Goal: Contribute content: Contribute content

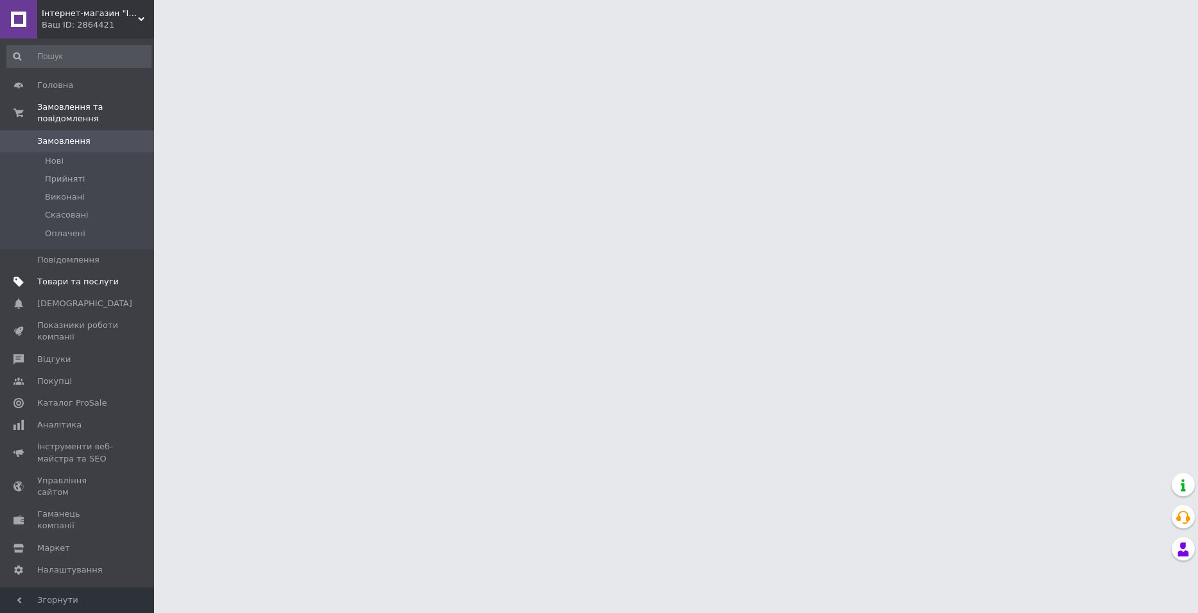
click at [79, 276] on span "Товари та послуги" at bounding box center [78, 282] width 82 height 12
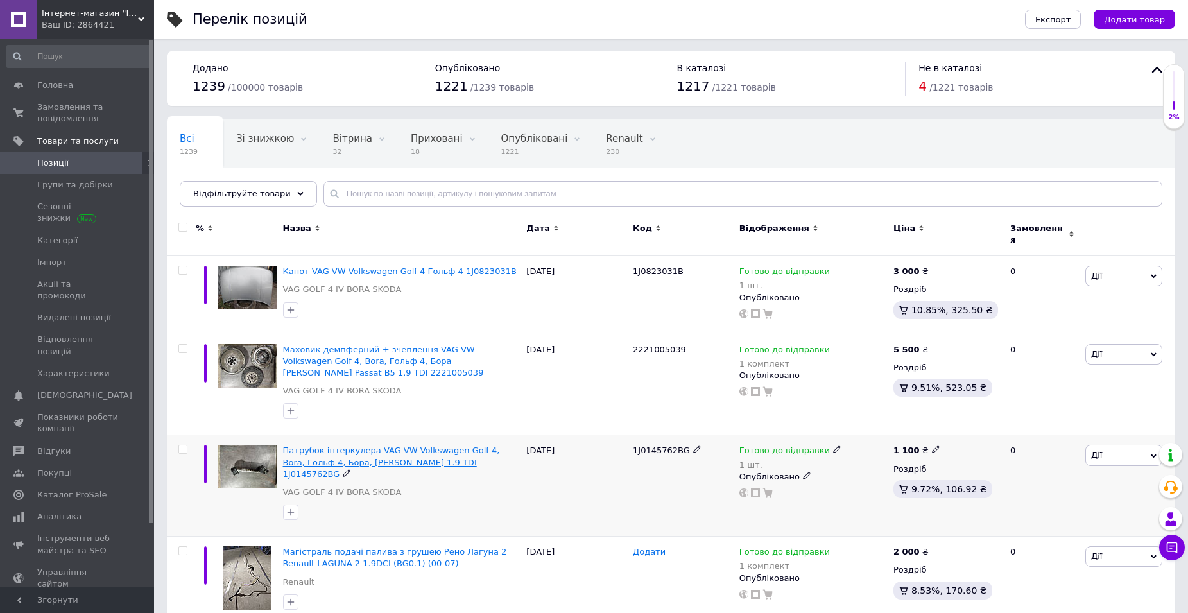
click at [481, 445] on span "Патрубок інтеркулера VAG VW Volkswagen Golf 4, Bora, Гольф 4, Бора, Skoda Octav…" at bounding box center [391, 461] width 217 height 33
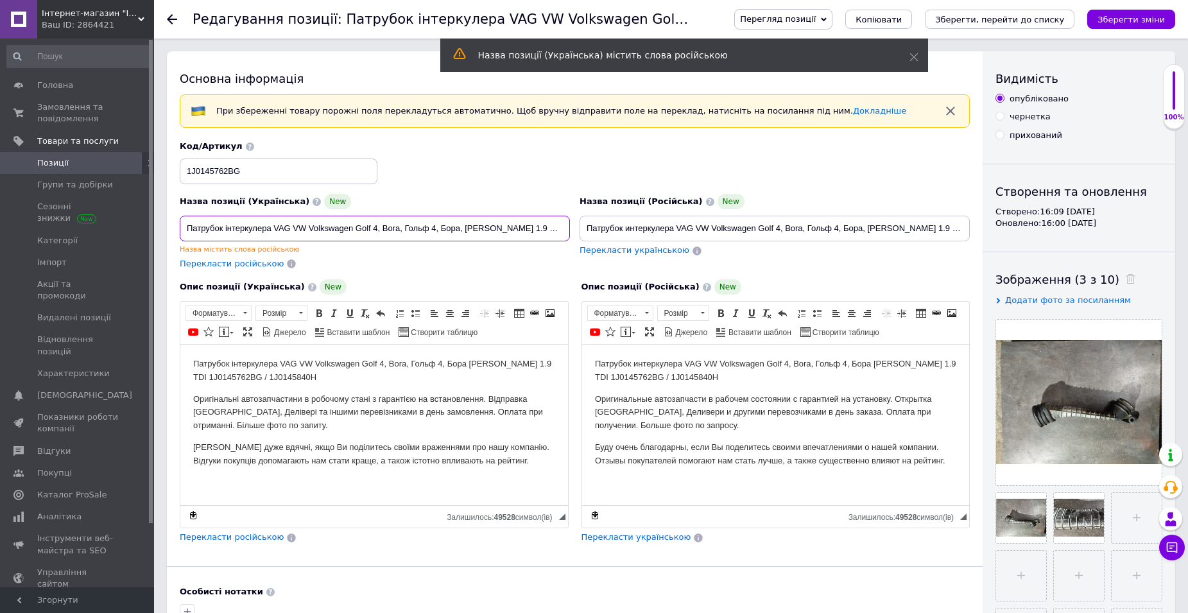
drag, startPoint x: 273, startPoint y: 229, endPoint x: 549, endPoint y: 232, distance: 275.3
click at [549, 232] on input "Патрубок інтеркулера VAG VW Volkswagen Golf 4, Bora, Гольф 4, Бора, Skoda Octav…" at bounding box center [375, 229] width 390 height 26
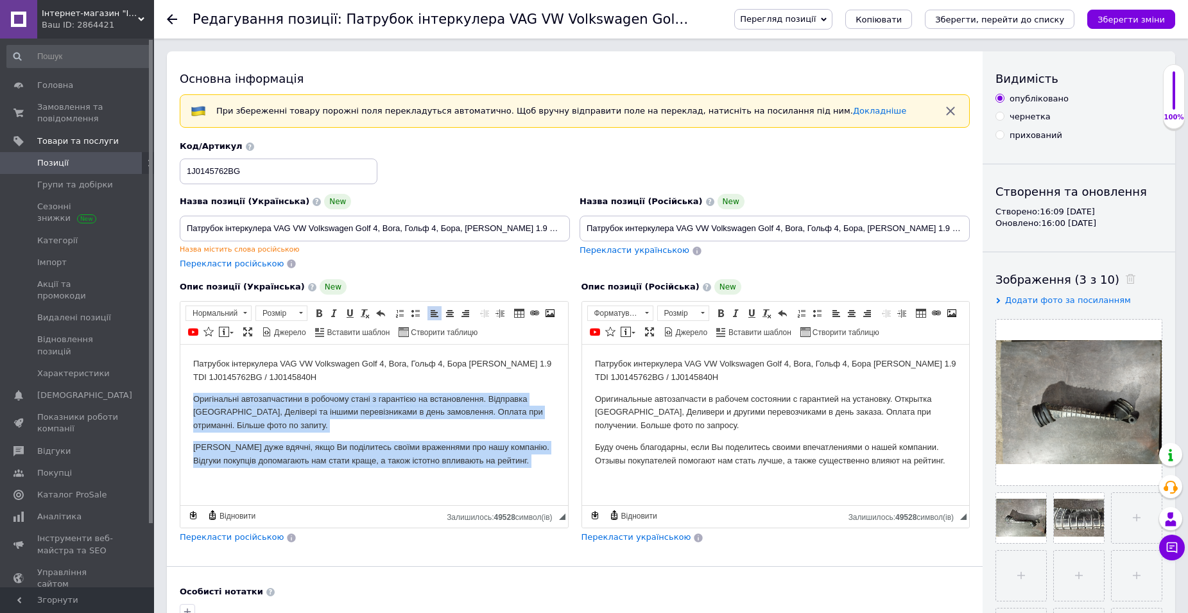
drag, startPoint x: 193, startPoint y: 397, endPoint x: 518, endPoint y: 473, distance: 334.1
click at [518, 473] on html "Патрубок інтеркулера VAG VW Volkswagen Golf 4, Bora, Гольф 4, Бора [PERSON_NAME…" at bounding box center [374, 423] width 388 height 157
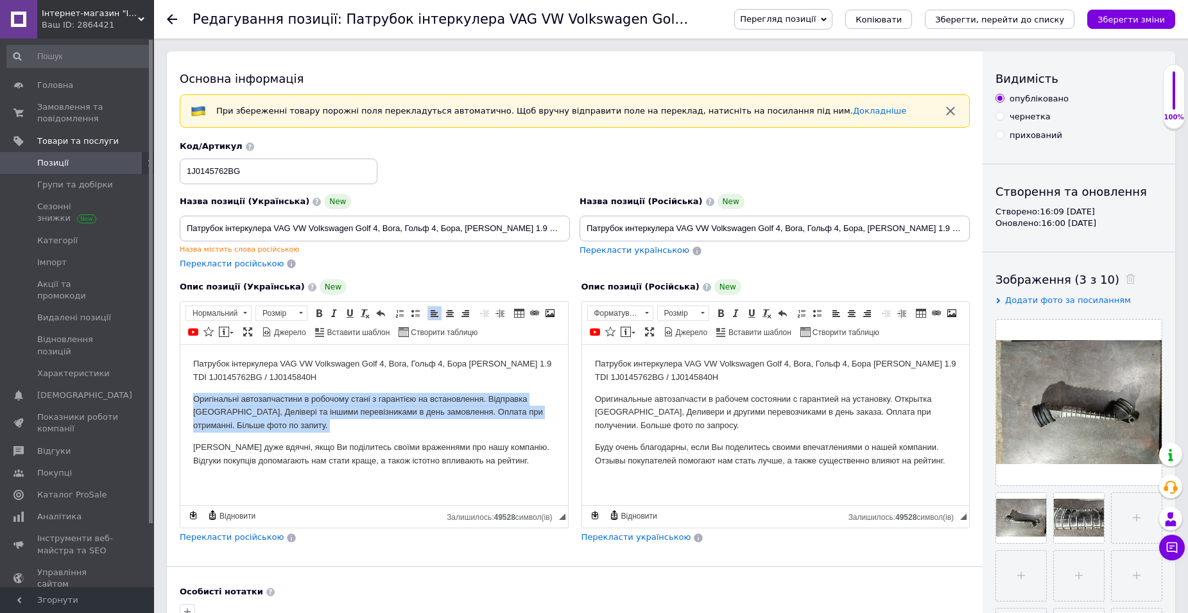
copy p "Оригінальні автозапчастини в робочому стані з гарантією на встановлення. Відпра…"
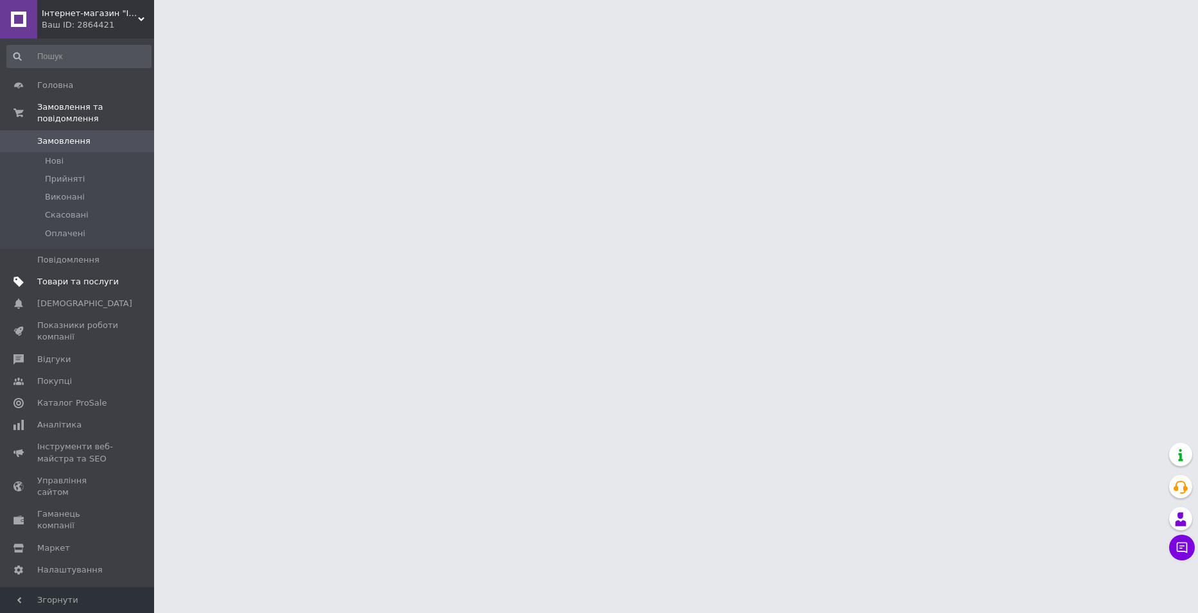
click at [86, 276] on span "Товари та послуги" at bounding box center [78, 282] width 82 height 12
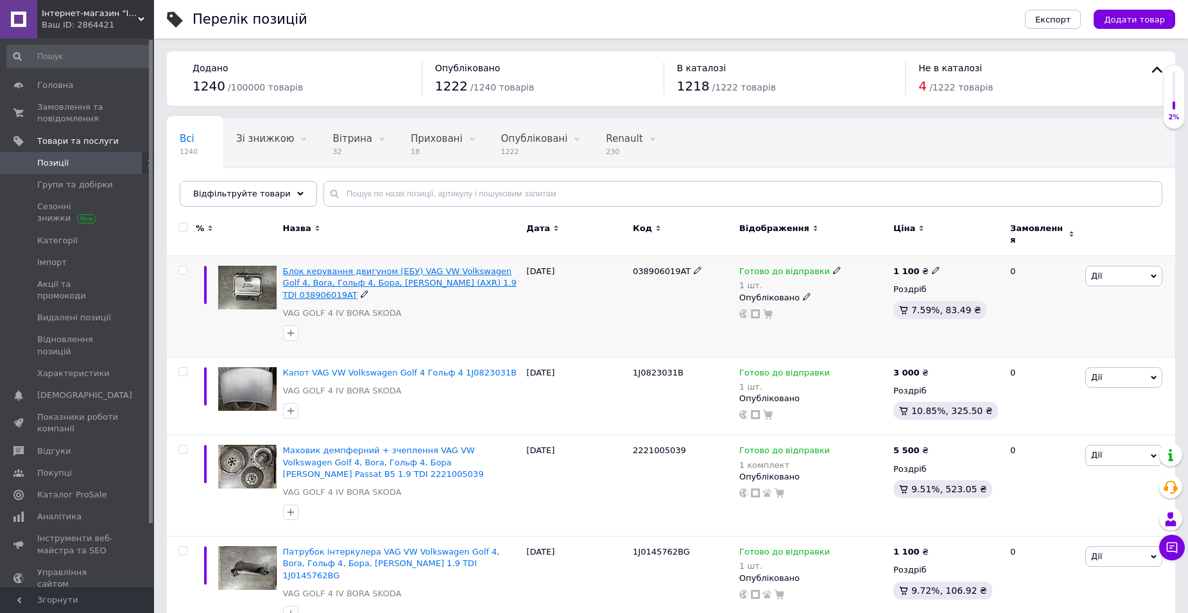
click at [442, 266] on span "Блок керування двигуном (ЕБУ) VAG VW Volkswagen Golf 4, Bora, Гольф 4, Бора, [P…" at bounding box center [400, 282] width 234 height 33
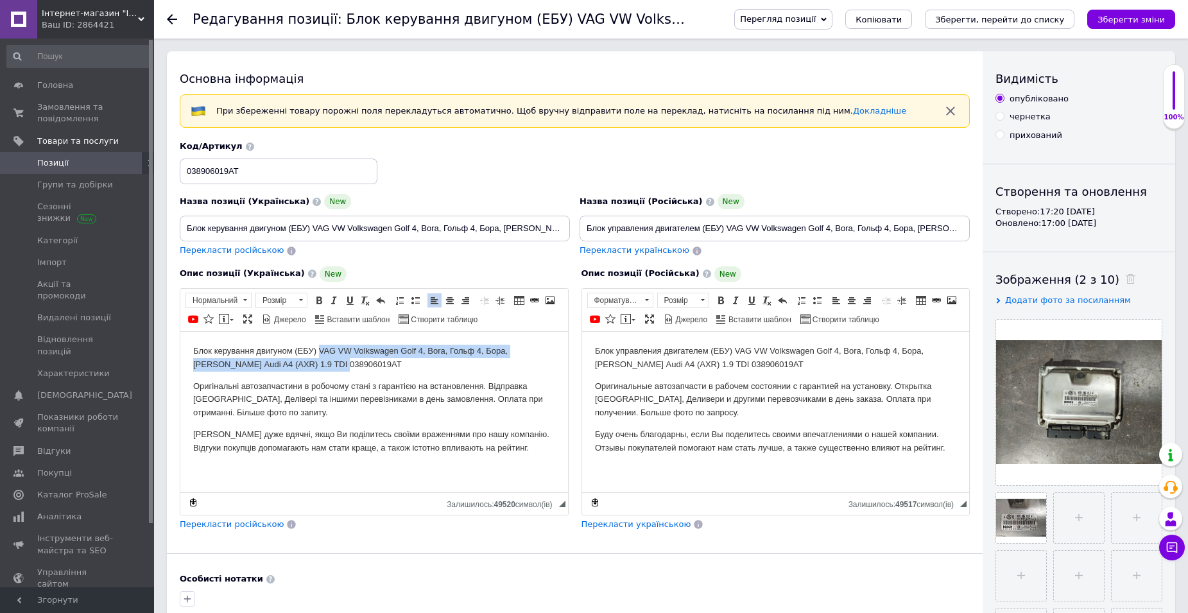
drag, startPoint x: 318, startPoint y: 350, endPoint x: 311, endPoint y: 368, distance: 18.7
click at [311, 368] on p "Блок керування двигуном (ЕБУ) VAG VW Volkswagen Golf 4, Bora, Гольф 4, Бора, Sk…" at bounding box center [374, 357] width 362 height 27
copy p "VAG VW Volkswagen Golf 4, Bora, Гольф 4, Бора, Skoda Octavia Audi A4 (AXR) 1.9 …"
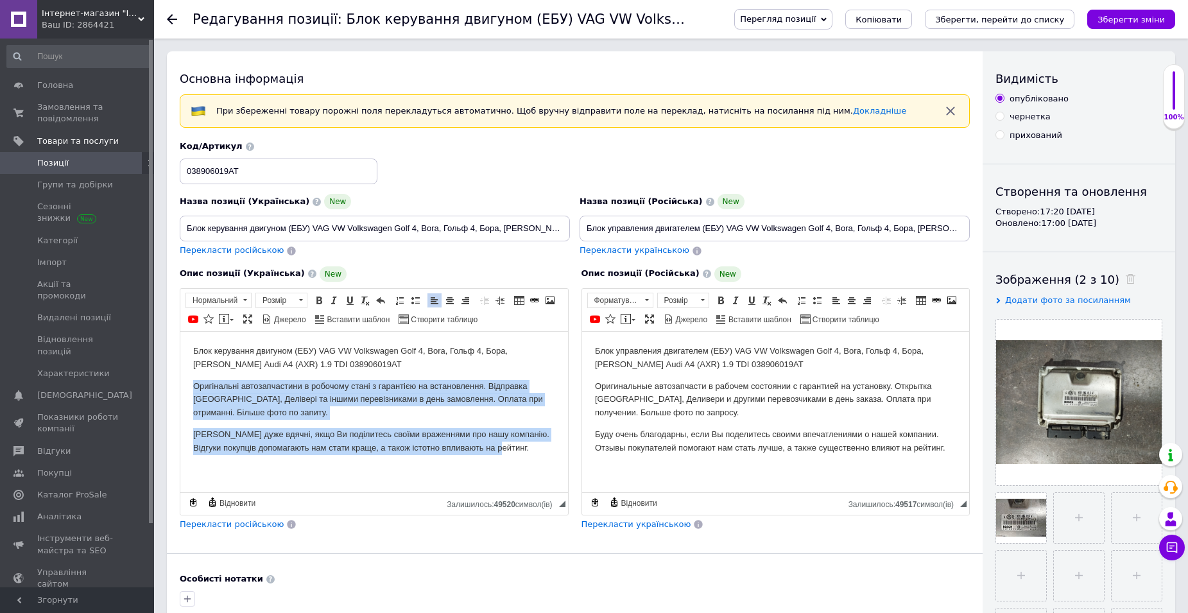
drag, startPoint x: 194, startPoint y: 383, endPoint x: 515, endPoint y: 470, distance: 332.6
click at [515, 467] on html "Блок керування двигуном (ЕБУ) VAG VW Volkswagen Golf 4, Bora, Гольф 4, Бора, Sk…" at bounding box center [374, 399] width 388 height 136
copy body "Оригінальні автозапчастини в робочому стані з гарантією на встановлення. Відпра…"
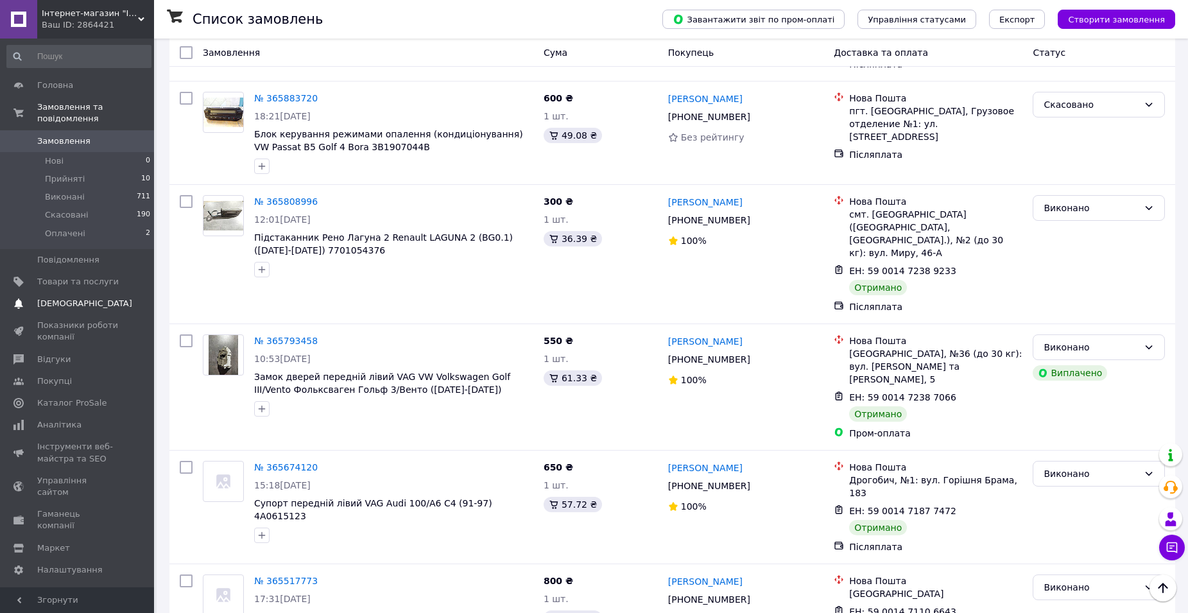
scroll to position [1091, 0]
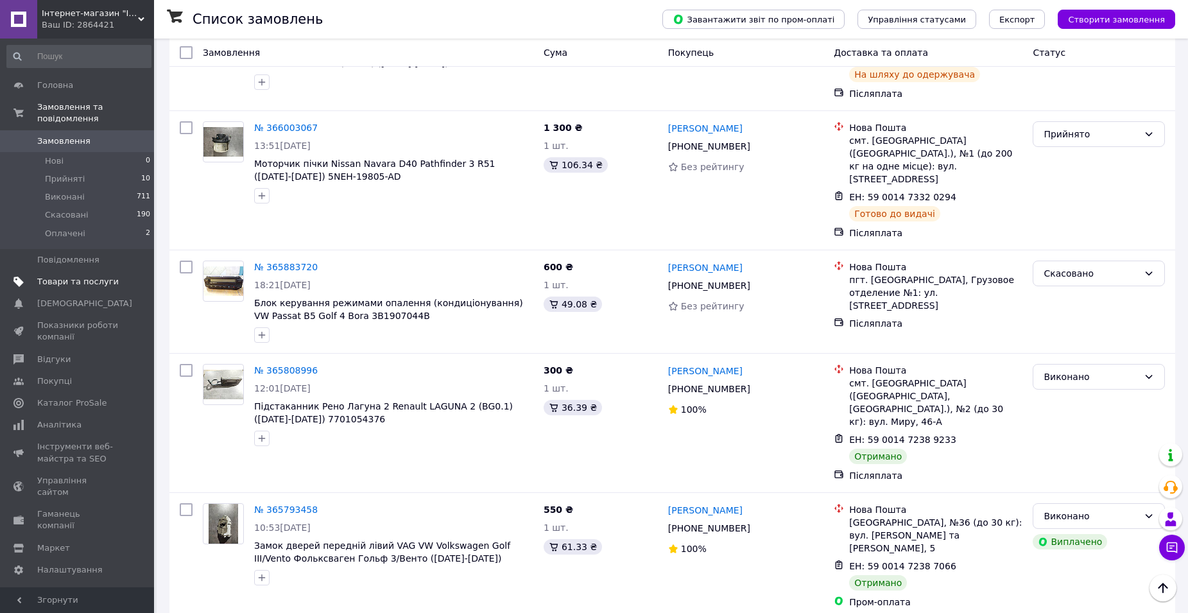
click at [81, 276] on span "Товари та послуги" at bounding box center [78, 282] width 82 height 12
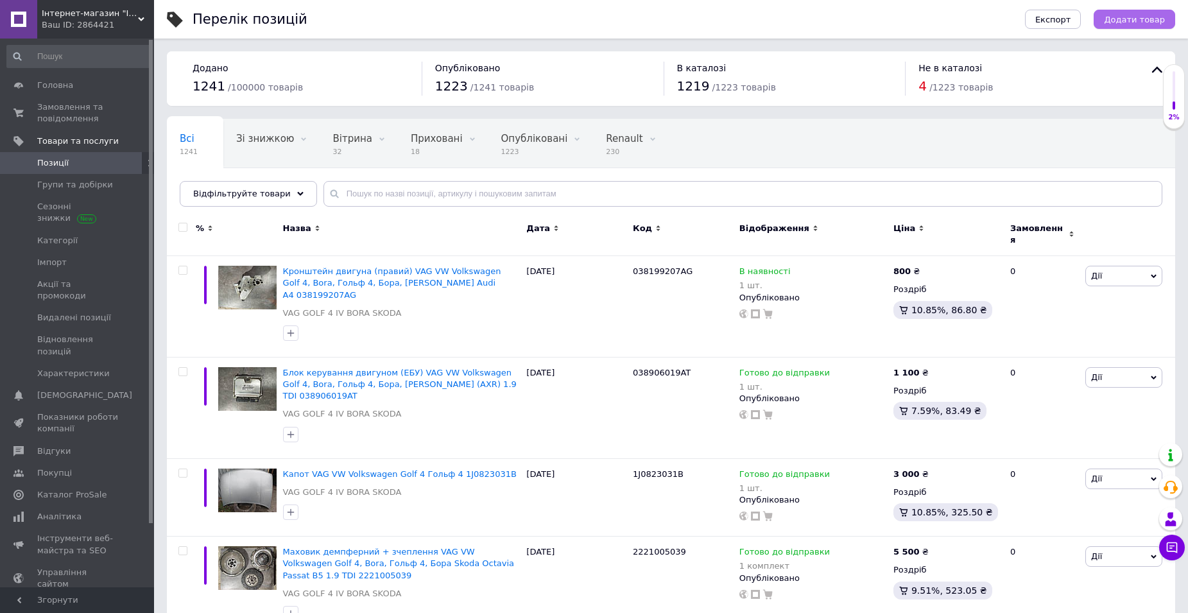
click at [1137, 20] on span "Додати товар" at bounding box center [1134, 20] width 61 height 10
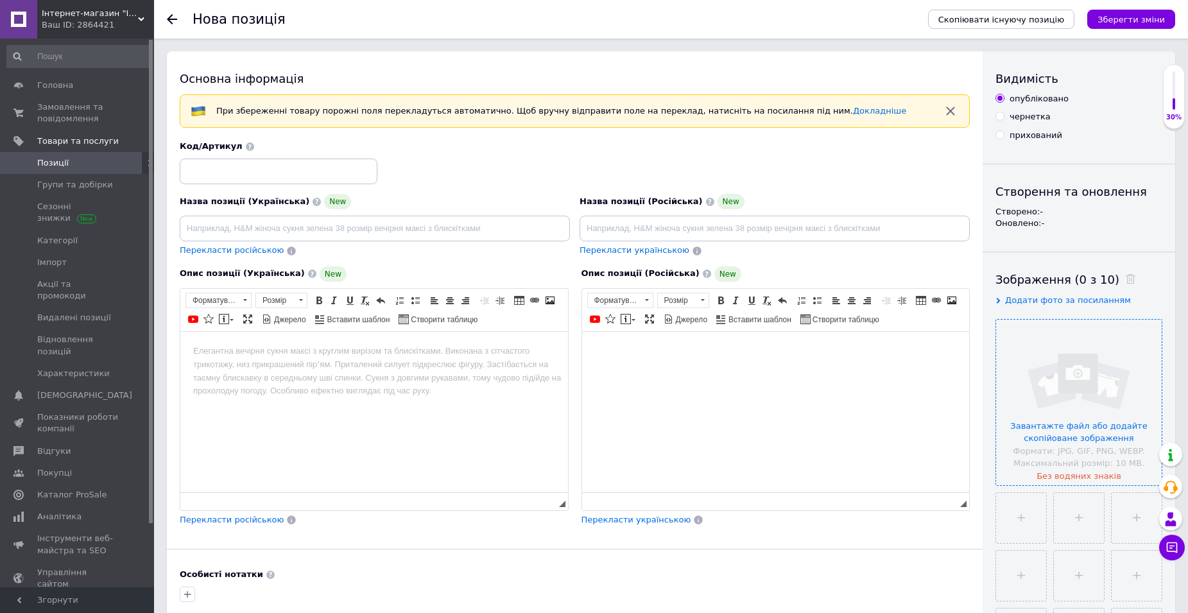
click at [1056, 420] on input "file" at bounding box center [1079, 403] width 166 height 166
click at [1069, 384] on input "file" at bounding box center [1079, 403] width 166 height 166
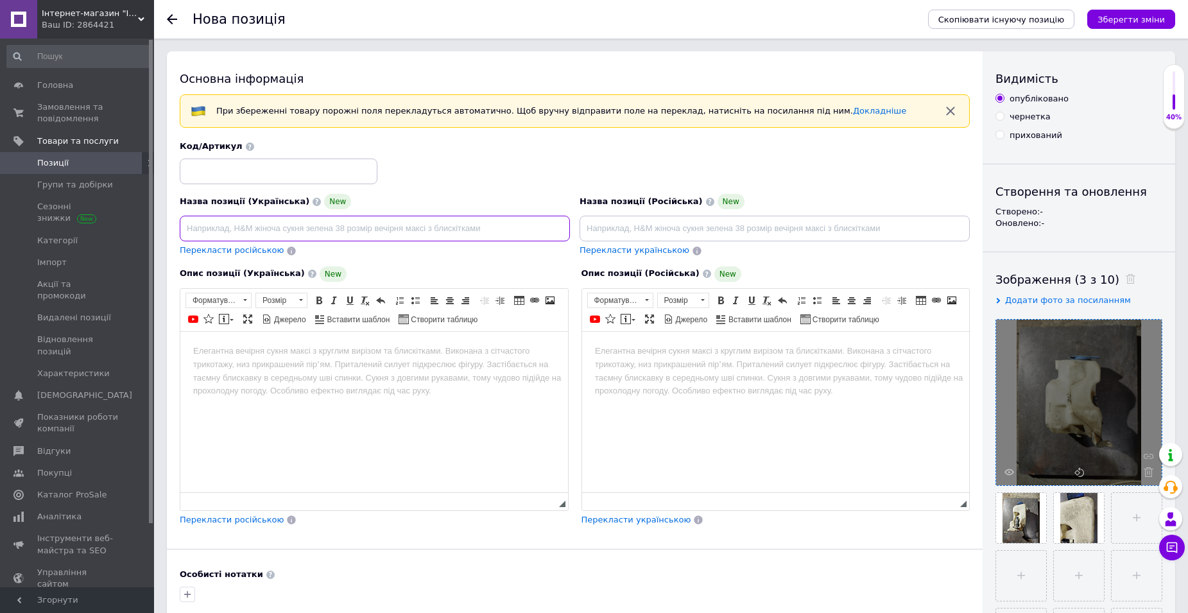
click at [206, 225] on input at bounding box center [375, 229] width 390 height 26
paste input "Бачок омивача лобового скла"
type input "Бачок омивача лобового скла"
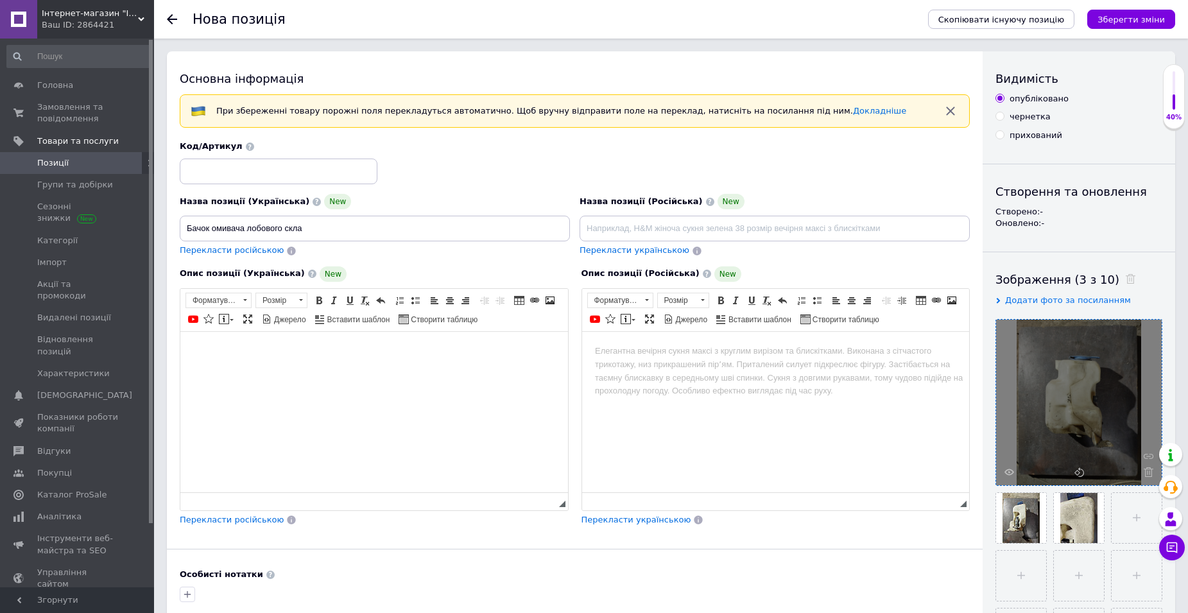
click at [205, 341] on html at bounding box center [374, 350] width 388 height 39
click at [224, 184] on input at bounding box center [279, 172] width 198 height 26
type input "1J0955453N"
click at [313, 231] on input "Бачок омивача лобового скла" at bounding box center [375, 229] width 390 height 26
paste input "1J0955453N"
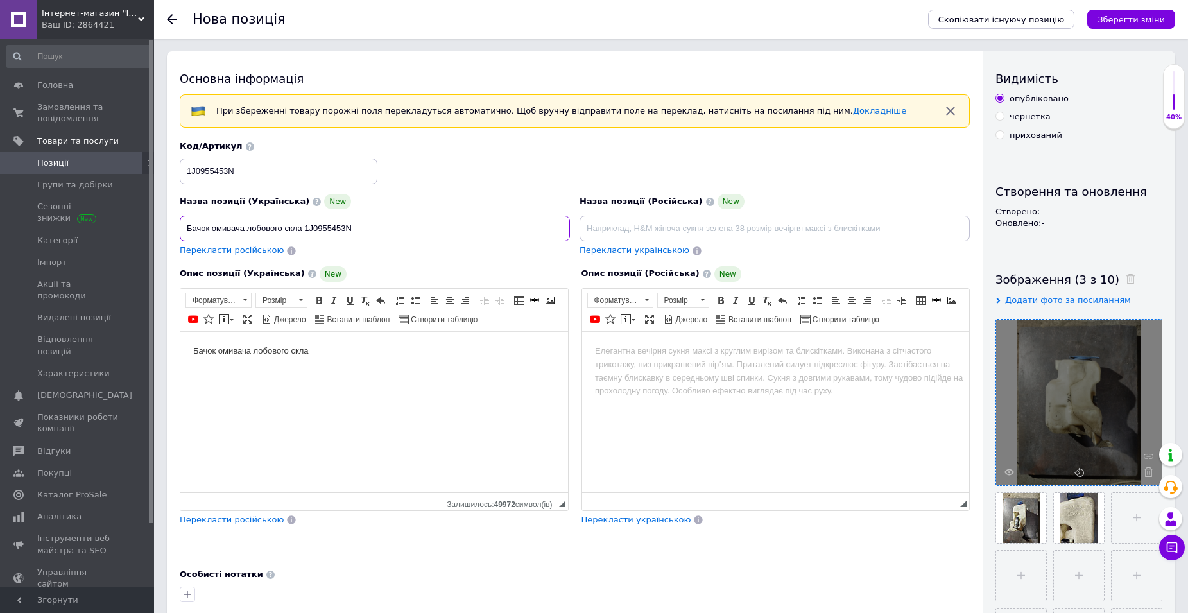
type input "Бачок омивача лобового скла 1J0955453N"
click at [335, 346] on body "Бачок омивача лобового скла" at bounding box center [374, 350] width 362 height 13
click at [306, 228] on input "Бачок омивача лобового скла 1J0955453N" at bounding box center [375, 229] width 390 height 26
paste input "VAG VW Volkswagen Golf 4 Гольф 4"
click at [361, 352] on body "Бачок омивача лобового скла 1J0955453N" at bounding box center [374, 350] width 362 height 13
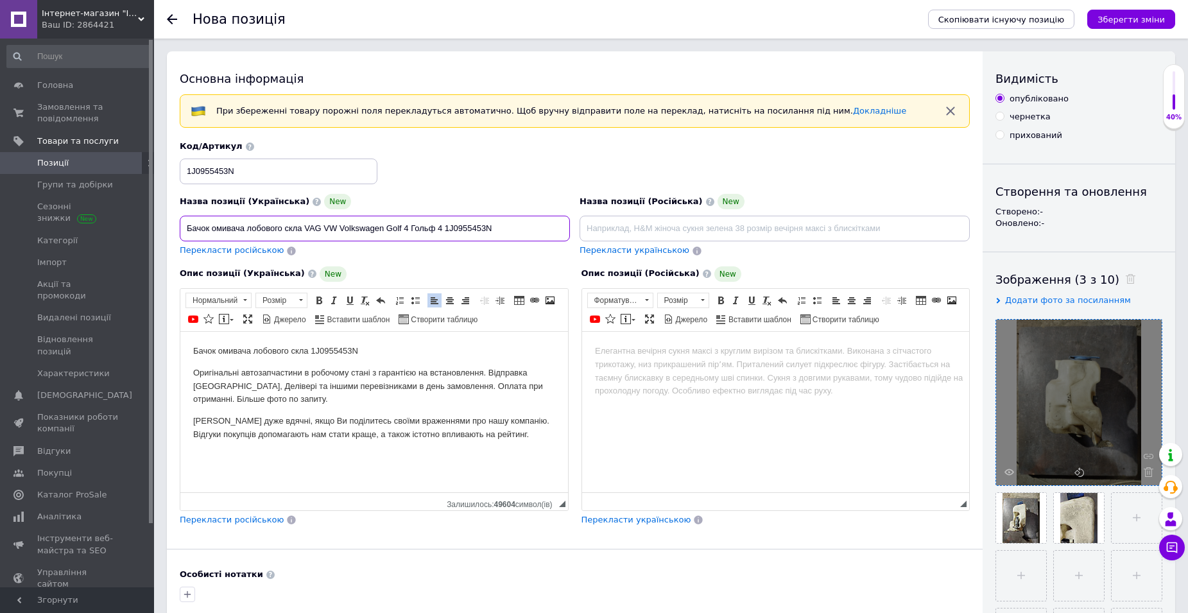
drag, startPoint x: 343, startPoint y: 227, endPoint x: 444, endPoint y: 227, distance: 101.4
click at [444, 227] on input "Бачок омивача лобового скла VAG VW Volkswagen Golf 4 Гольф 4 1J0955453N" at bounding box center [375, 229] width 390 height 26
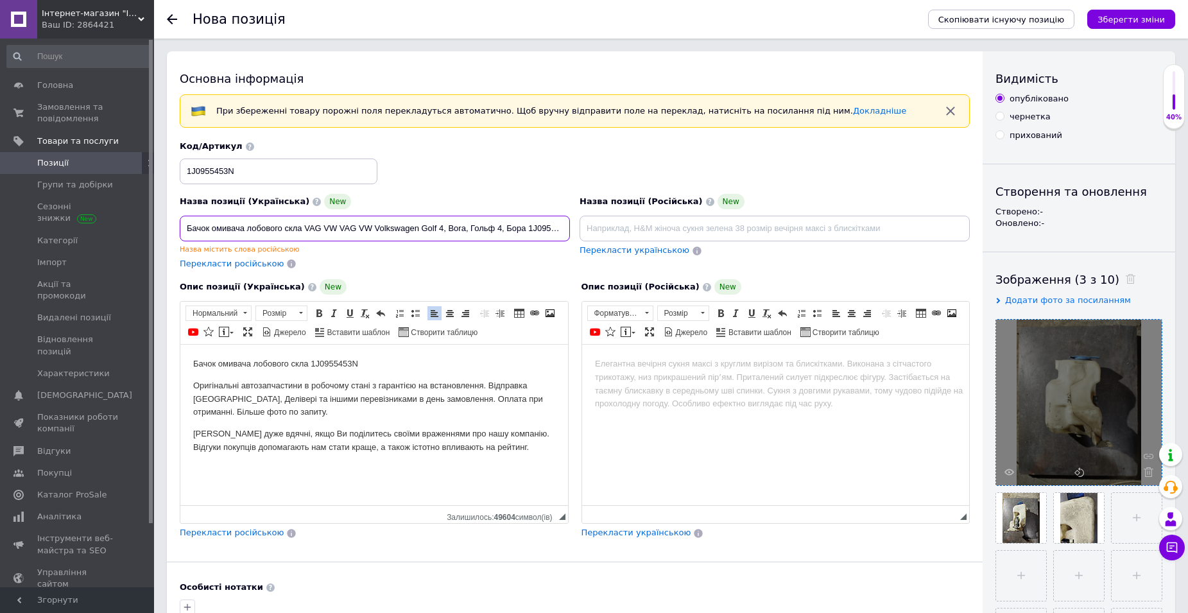
click at [307, 228] on input "Бачок омивача лобового скла VAG VW VAG VW Volkswagen Golf 4, Bora, Гольф 4, Бор…" at bounding box center [375, 229] width 390 height 26
drag, startPoint x: 345, startPoint y: 226, endPoint x: 355, endPoint y: 232, distance: 11.6
click at [355, 232] on input "Бачок омивача лобового скла VAG VW VAG VW Volkswagen Golf 4, Bora, Гольф 4, Бор…" at bounding box center [375, 229] width 390 height 26
click at [350, 228] on input "Бачок омивача лобового скла VAG VW VG VW Volkswagen Golf 4, Bora, Гольф 4, Бора…" at bounding box center [375, 229] width 390 height 26
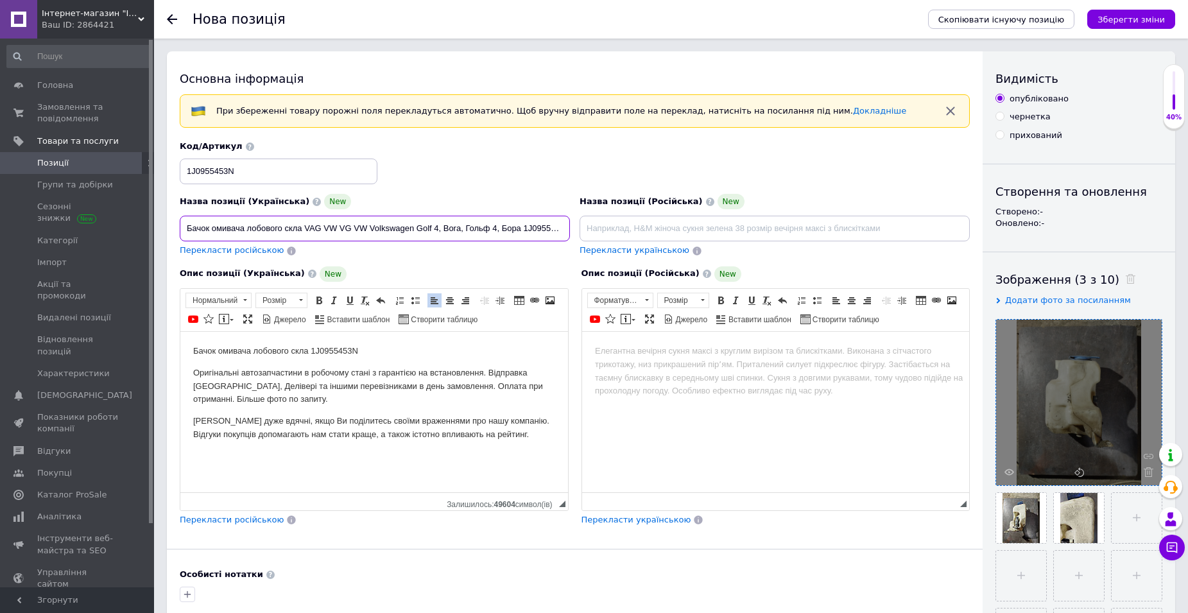
click at [352, 228] on input "Бачок омивача лобового скла VAG VW VG VW Volkswagen Golf 4, Bora, Гольф 4, Бора…" at bounding box center [375, 229] width 390 height 26
drag, startPoint x: 308, startPoint y: 228, endPoint x: 491, endPoint y: 232, distance: 182.9
click at [491, 232] on input "Бачок омивача лобового скла VAG VW Volkswagen Golf 4, Bora, Гольф 4, Бора 1J095…" at bounding box center [375, 229] width 390 height 26
click at [314, 350] on p "Бачок омивача лобового скла 1J0955453N" at bounding box center [374, 350] width 362 height 13
drag, startPoint x: 497, startPoint y: 227, endPoint x: 520, endPoint y: 253, distance: 35.0
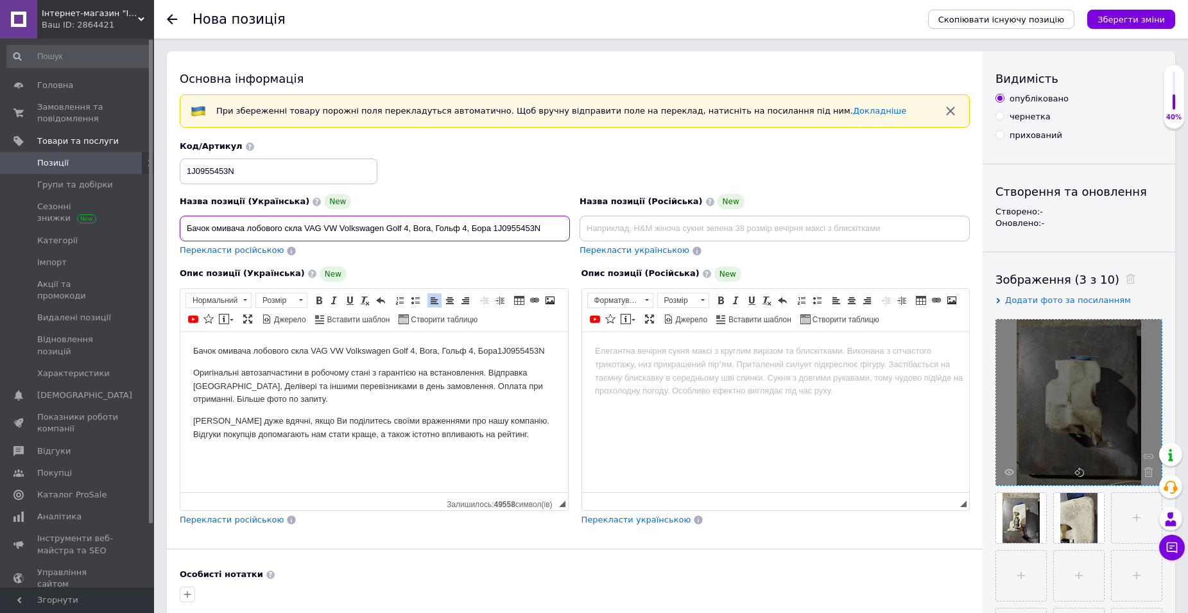
click at [497, 227] on input "Бачок омивача лобового скла VAG VW Volkswagen Golf 4, Bora, Гольф 4, Бора 1J095…" at bounding box center [375, 229] width 390 height 26
drag, startPoint x: 497, startPoint y: 229, endPoint x: 526, endPoint y: 234, distance: 30.0
click at [526, 234] on input "Бачок омивача лобового скла VAG VW Volkswagen Golf 4, Bora, Гольф 4, Бора (97 -…" at bounding box center [375, 229] width 390 height 26
drag, startPoint x: 502, startPoint y: 348, endPoint x: 524, endPoint y: 377, distance: 36.2
click at [503, 348] on p "Бачок омивача лобового скла VAG VW Volkswagen Golf 4, Bora, Гольф 4, Бора 1J095…" at bounding box center [374, 350] width 362 height 13
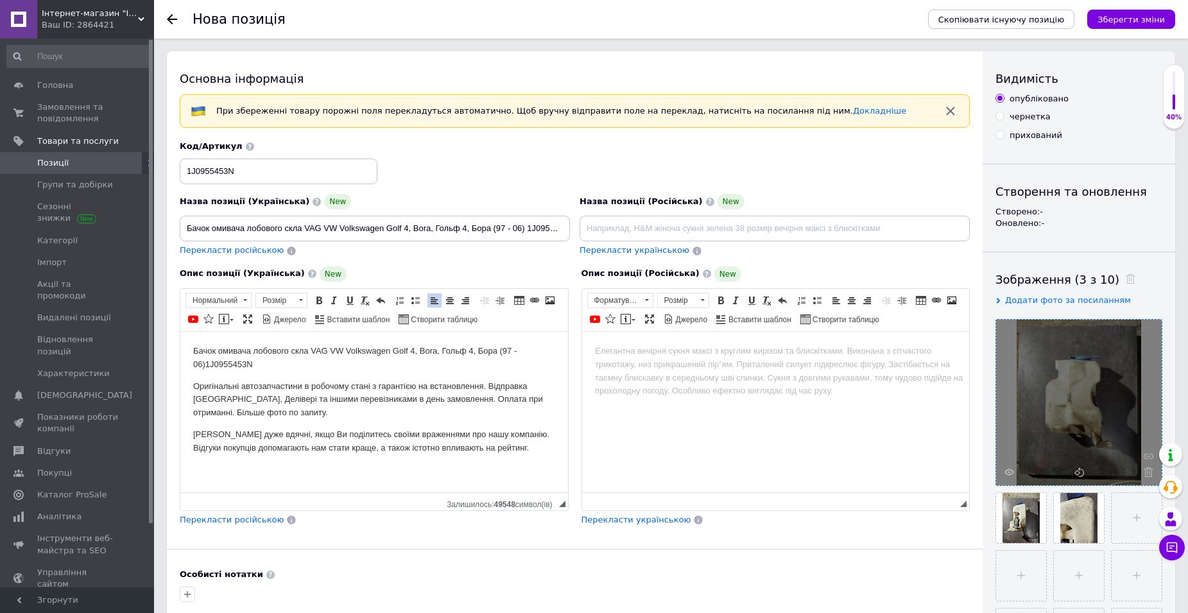
click at [523, 353] on p "Бачок омивача лобового скла VAG VW Volkswagen Golf 4, Bora, Гольф 4, Бора (97 -…" at bounding box center [374, 357] width 362 height 27
click at [515, 350] on p "Бачок омивача лобового скла VAG VW Volkswagen Golf 4, Bora, Гольф 4, Бора (97 -…" at bounding box center [374, 357] width 362 height 27
drag, startPoint x: 515, startPoint y: 227, endPoint x: 522, endPoint y: 237, distance: 12.7
click at [516, 227] on input "Бачок омивача лобового скла VAG VW Volkswagen Golf 4, Bora, Гольф 4, Бора (97 -…" at bounding box center [375, 229] width 390 height 26
drag, startPoint x: 506, startPoint y: 350, endPoint x: 530, endPoint y: 351, distance: 23.8
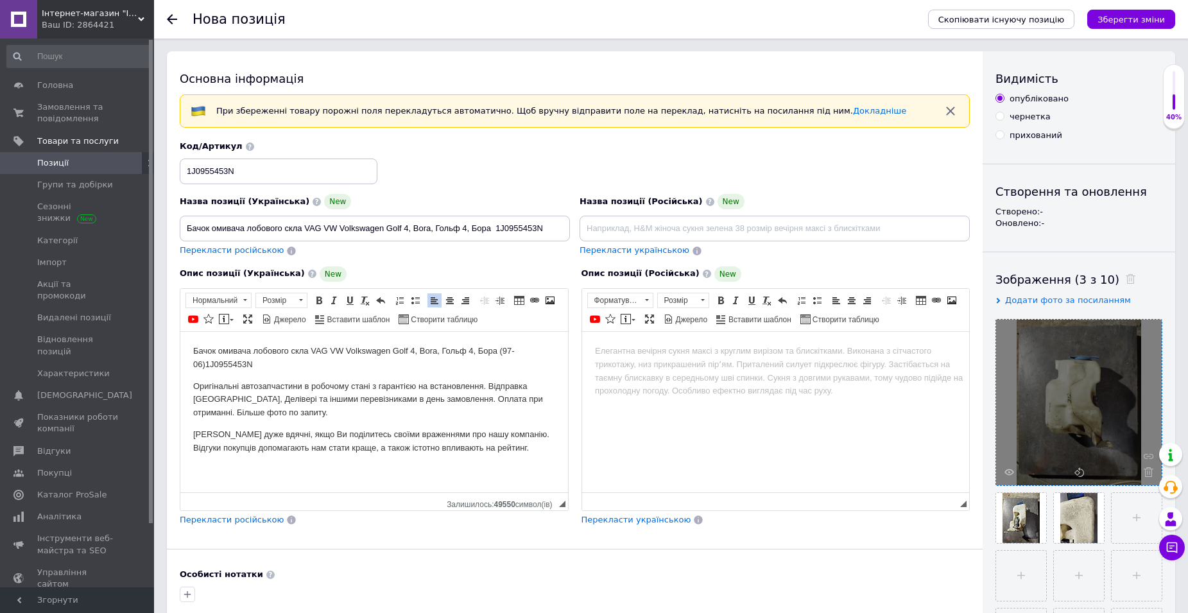
click at [530, 351] on p "Бачок омивача лобового скла VAG VW Volkswagen Golf 4, Bora, Гольф 4, Бора (97-0…" at bounding box center [374, 357] width 362 height 27
copy p "(97-06)"
click at [497, 223] on input "Бачок омивача лобового скла VAG VW Volkswagen Golf 4, Bora, Гольф 4, Бора 1J095…" at bounding box center [375, 229] width 390 height 26
paste input "(97-06)"
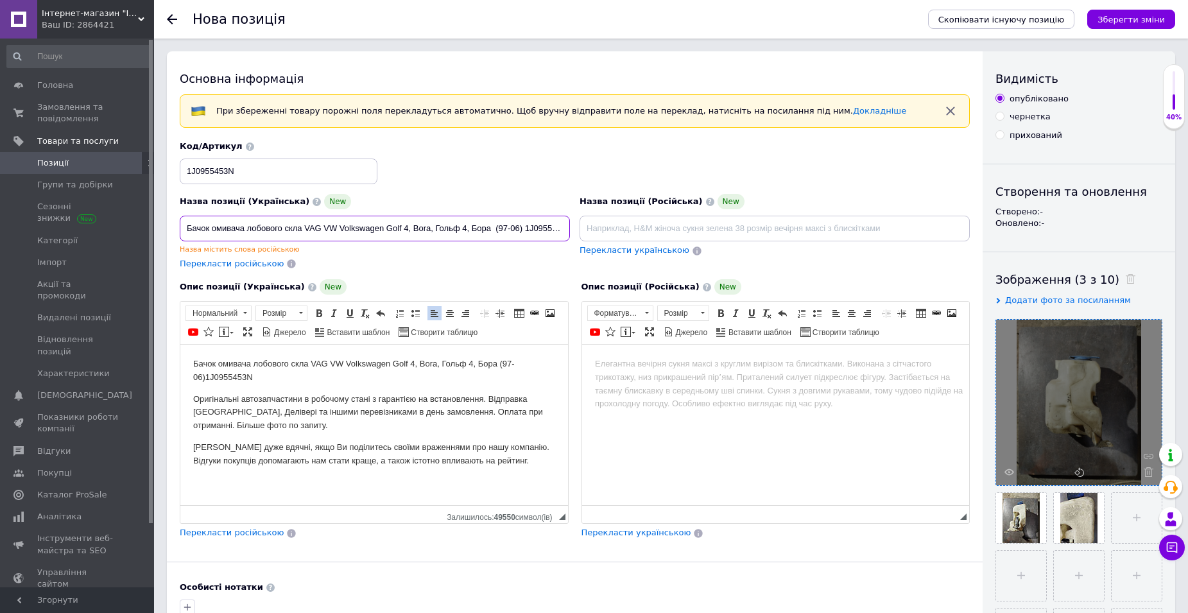
click at [497, 233] on input "Бачок омивача лобового скла VAG VW Volkswagen Golf 4, Bora, Гольф 4, Бора (97-0…" at bounding box center [375, 229] width 390 height 26
type input "Бачок омивача лобового скла VAG VW Volkswagen Golf 4, Bora, Гольф 4, Бора (97-0…"
click at [559, 471] on html "Бачок омивача лобового скла VAG VW Volkswagen Golf 4, Bora, Гольф 4, Бора (97-0…" at bounding box center [374, 413] width 388 height 136
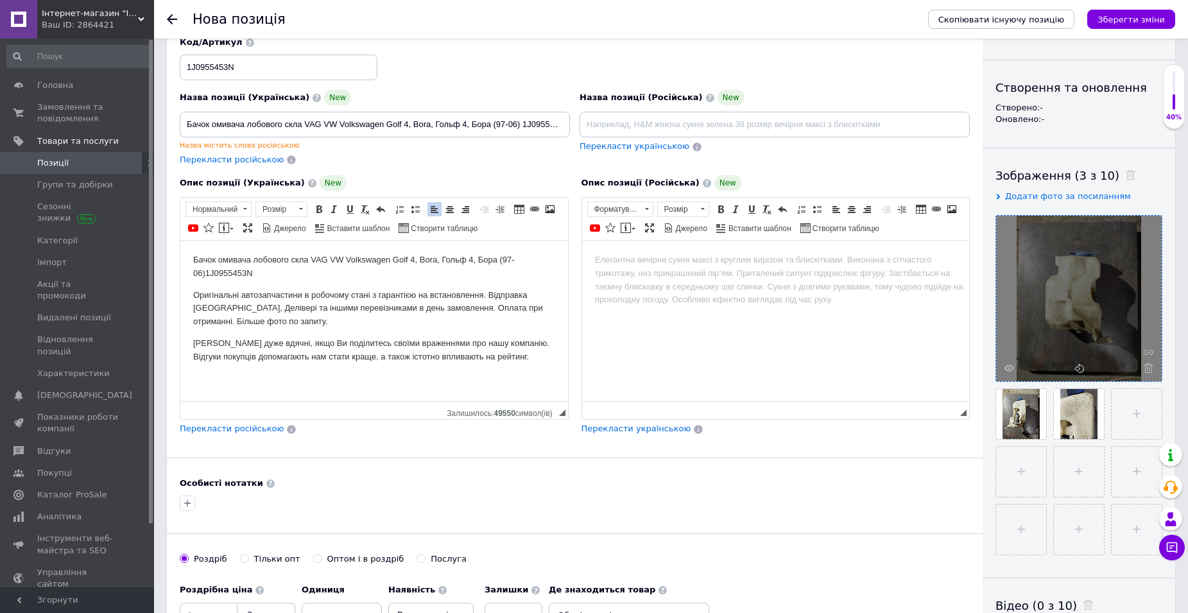
scroll to position [257, 0]
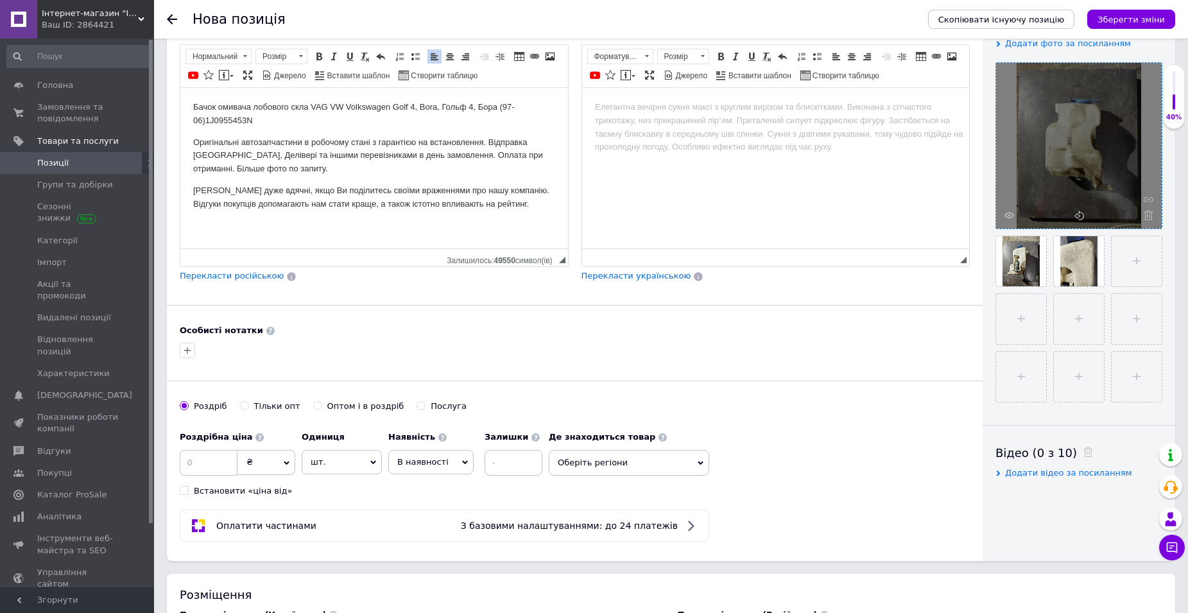
click at [369, 461] on span "шт." at bounding box center [342, 462] width 80 height 24
click at [348, 538] on li "комплект" at bounding box center [341, 538] width 79 height 18
click at [503, 462] on input at bounding box center [514, 463] width 58 height 26
type input "1"
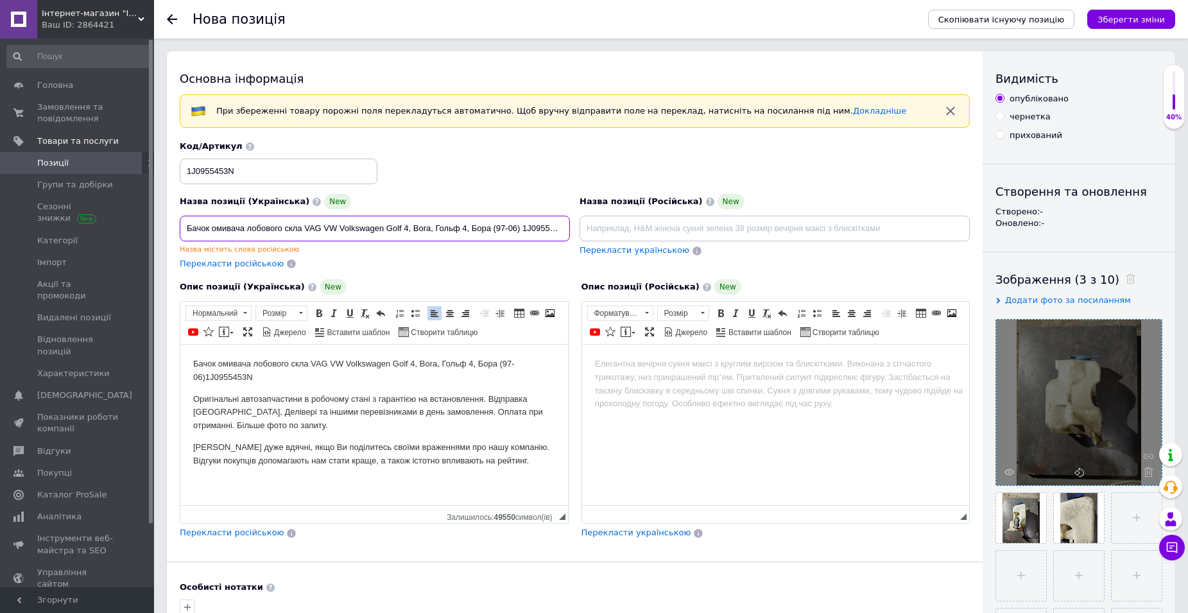
click at [495, 230] on input "Бачок омивача лобового скла VAG VW Volkswagen Golf 4, Bora, Гольф 4, Бора (97-0…" at bounding box center [375, 229] width 390 height 26
paste input "Skoda Octavia"
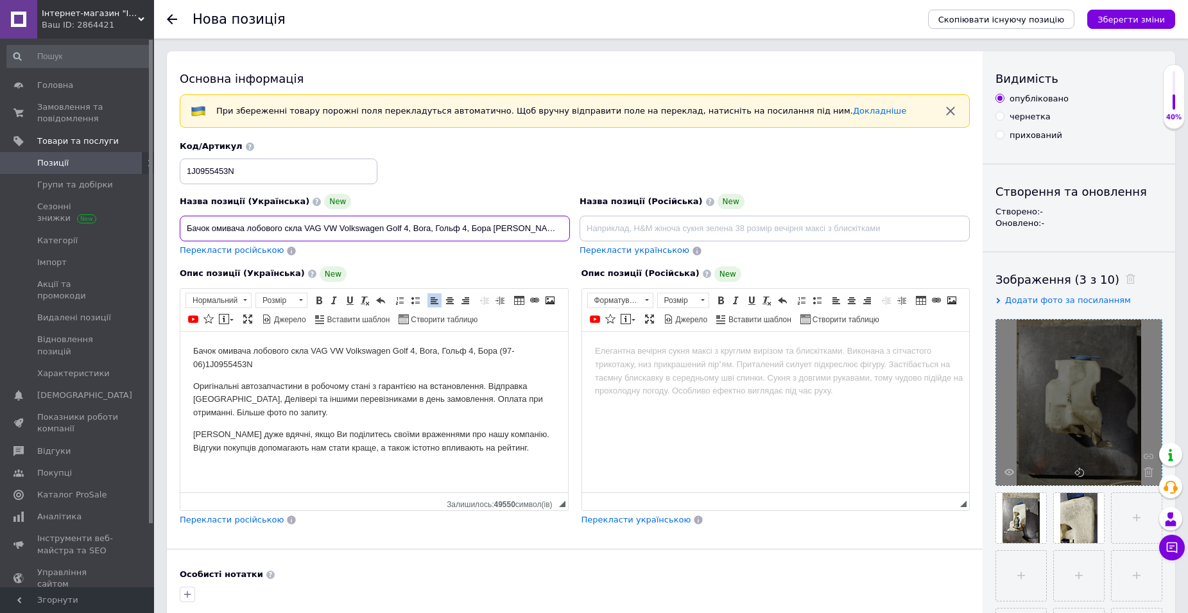
type input "Бачок омивача лобового скла VAG VW Volkswagen Golf 4, Bora, Гольф 4, Бора Skoda…"
click at [502, 354] on p "Бачок омивача лобового скла VAG VW Volkswagen Golf 4, Bora, Гольф 4, Бора (97-0…" at bounding box center [374, 357] width 362 height 27
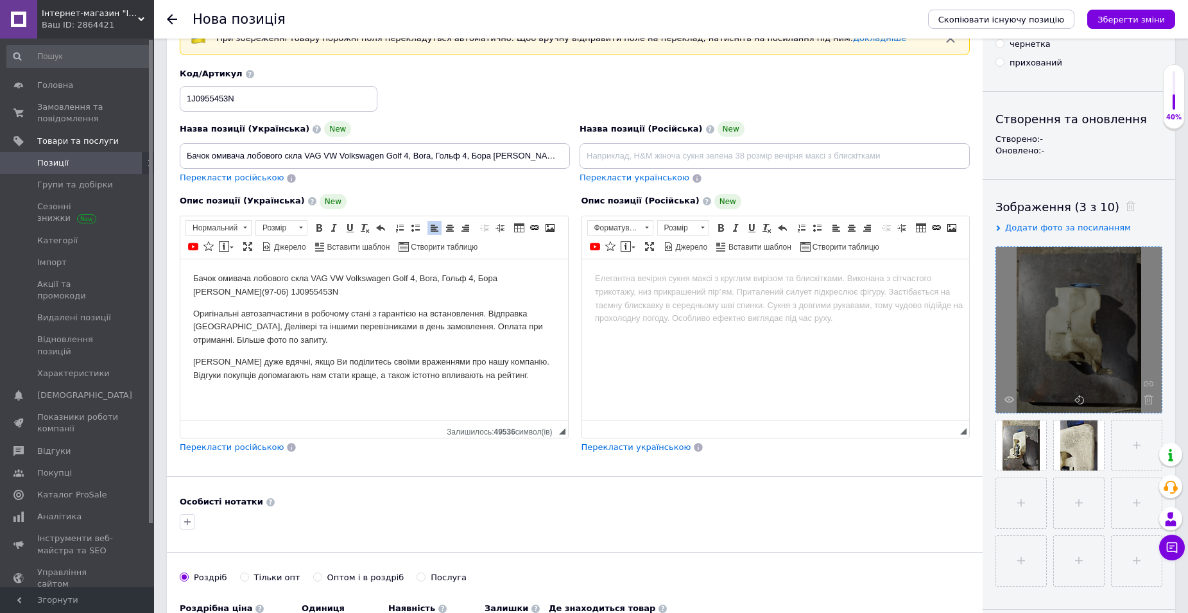
scroll to position [257, 0]
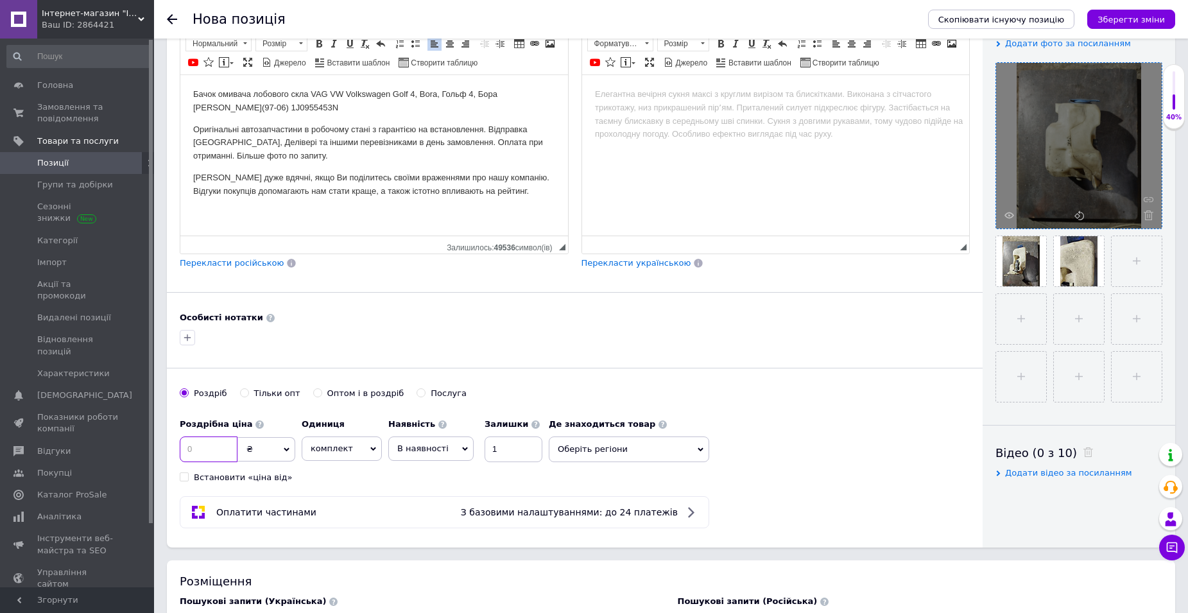
click at [196, 448] on input at bounding box center [209, 449] width 58 height 26
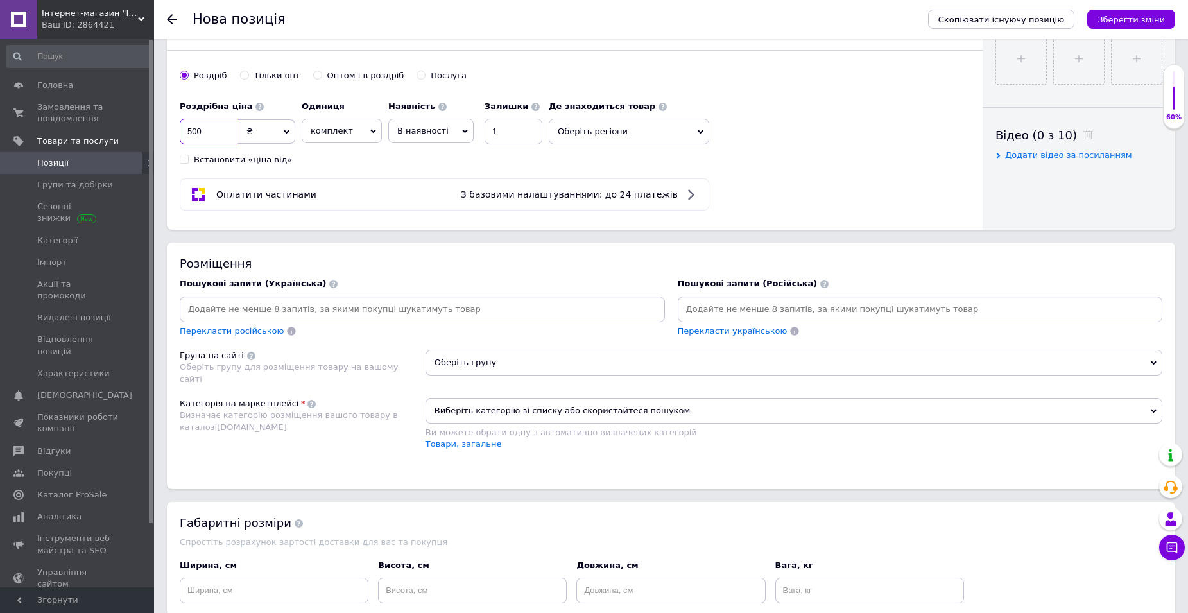
scroll to position [578, 0]
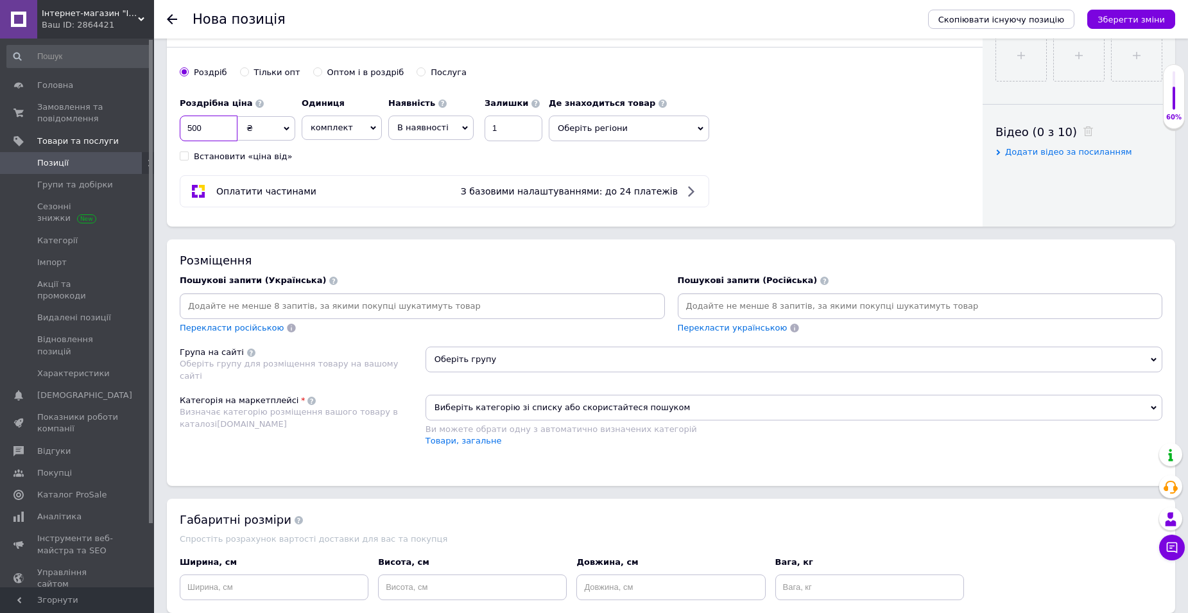
type input "500"
click at [501, 363] on span "Оберіть групу" at bounding box center [794, 360] width 737 height 26
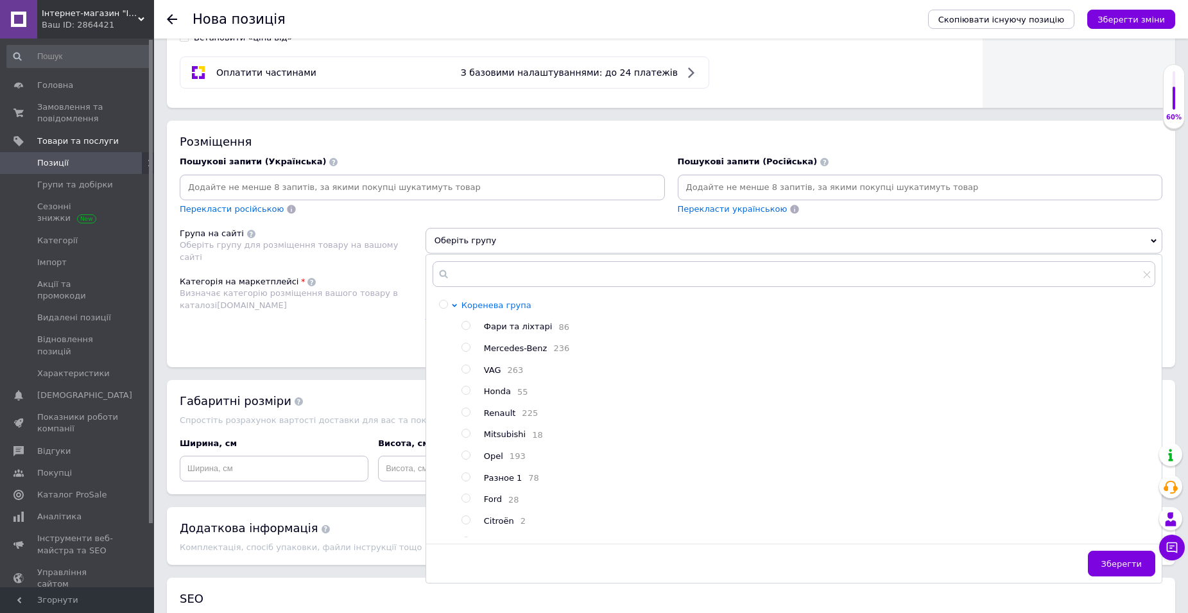
scroll to position [706, 0]
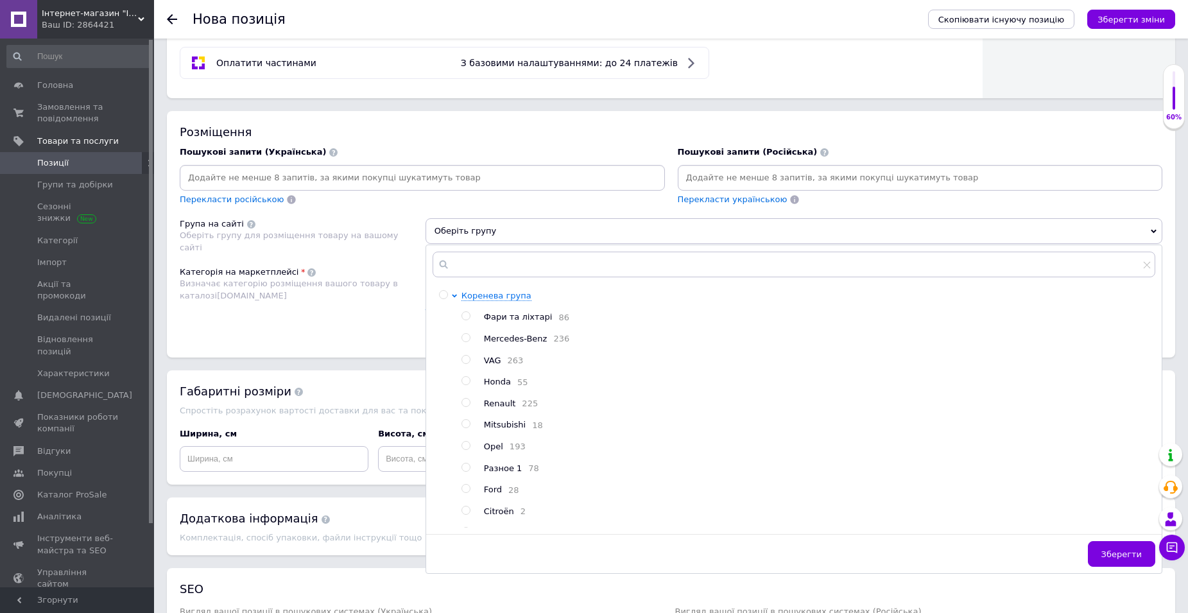
click at [465, 361] on input "radio" at bounding box center [465, 360] width 8 height 8
radio input "true"
click at [1105, 558] on button "Зберегти" at bounding box center [1121, 554] width 67 height 26
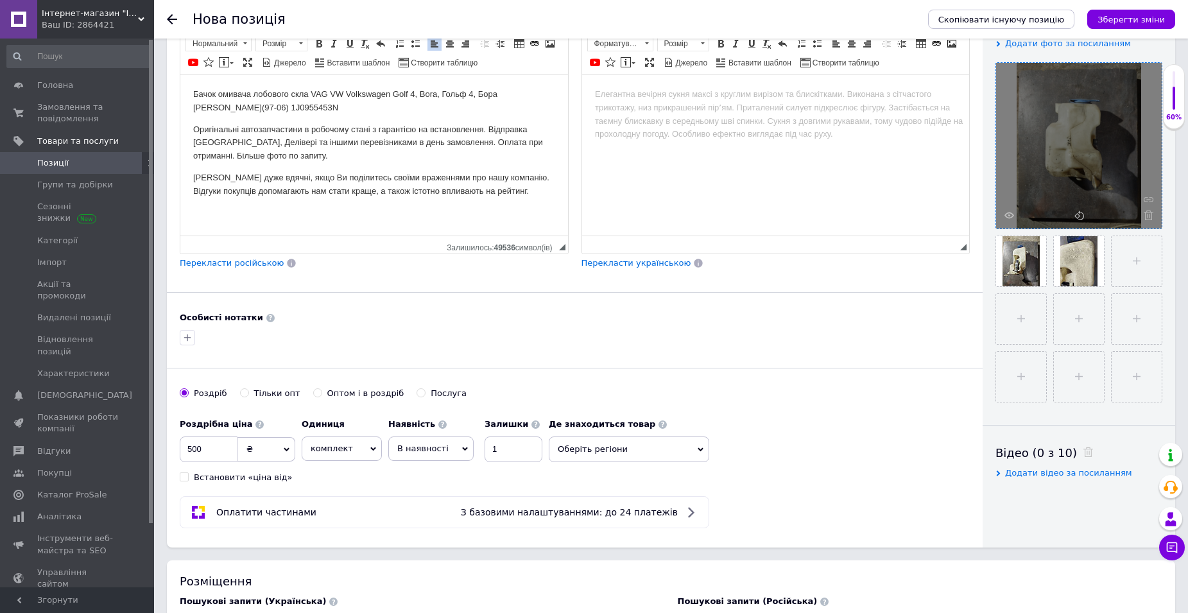
scroll to position [128, 0]
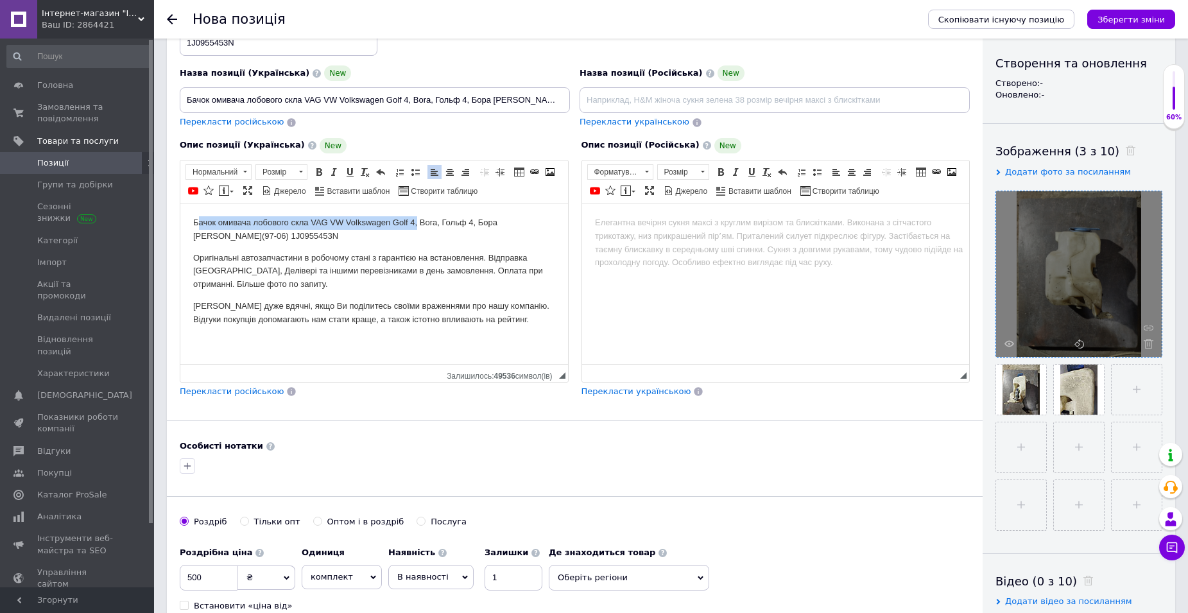
drag, startPoint x: 196, startPoint y: 222, endPoint x: 418, endPoint y: 224, distance: 222.1
click at [418, 224] on p "Бачок омивача лобового скла VAG VW Volkswagen Golf 4, Bora, Гольф 4, Бора Skoda…" at bounding box center [374, 229] width 362 height 27
copy p "Бачок омивача лобового скла VAG VW Volkswagen Golf 4"
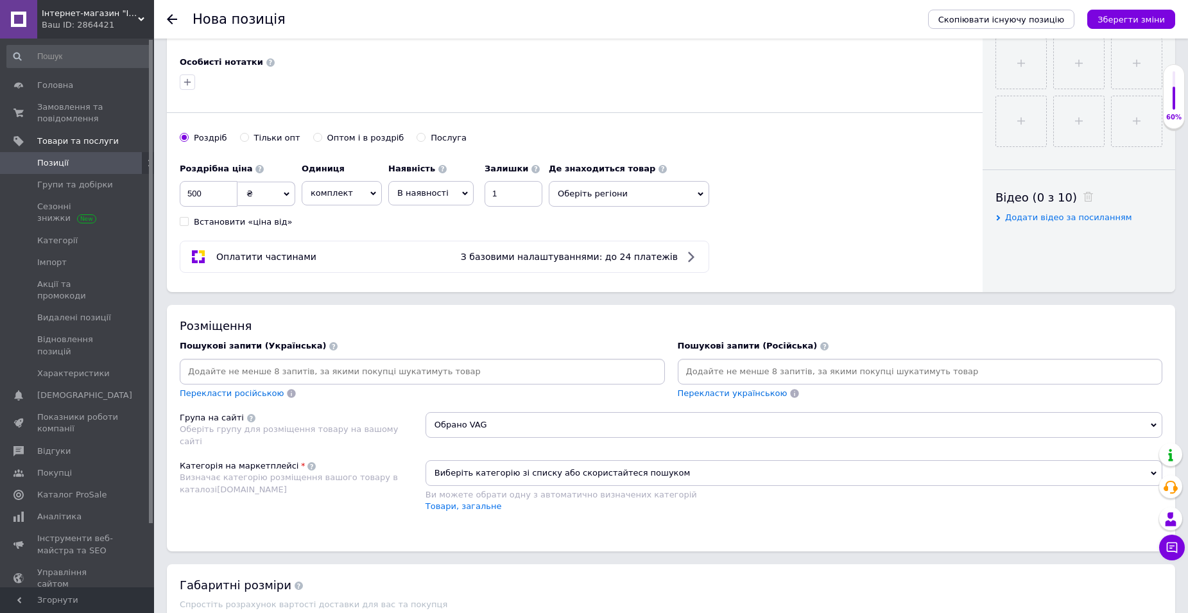
scroll to position [513, 0]
click at [279, 371] on input at bounding box center [422, 370] width 480 height 19
paste input "Бачок омивача лобового скла VAG VW Volkswagen Golf 4"
type input "Бачок омивача лобового скла VAG VW Volkswagen Golf 4"
paste input "Бачок омивача лобового скла VAG VW Volkswagen Golf 4"
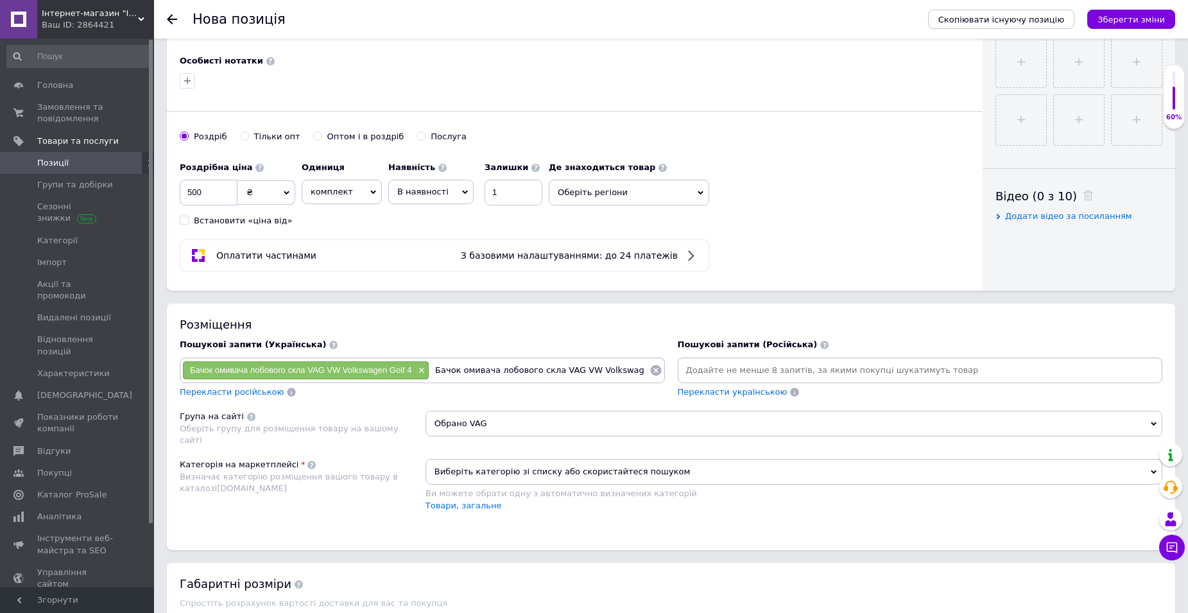
scroll to position [0, 12]
drag, startPoint x: 543, startPoint y: 372, endPoint x: 572, endPoint y: 373, distance: 28.9
click at [572, 373] on input "Бачок омивача лобового скла VAG VW Volkswagen Golf 4" at bounding box center [538, 370] width 219 height 19
type input "Бачок омивача лобового скла Volkswagen Golf 4"
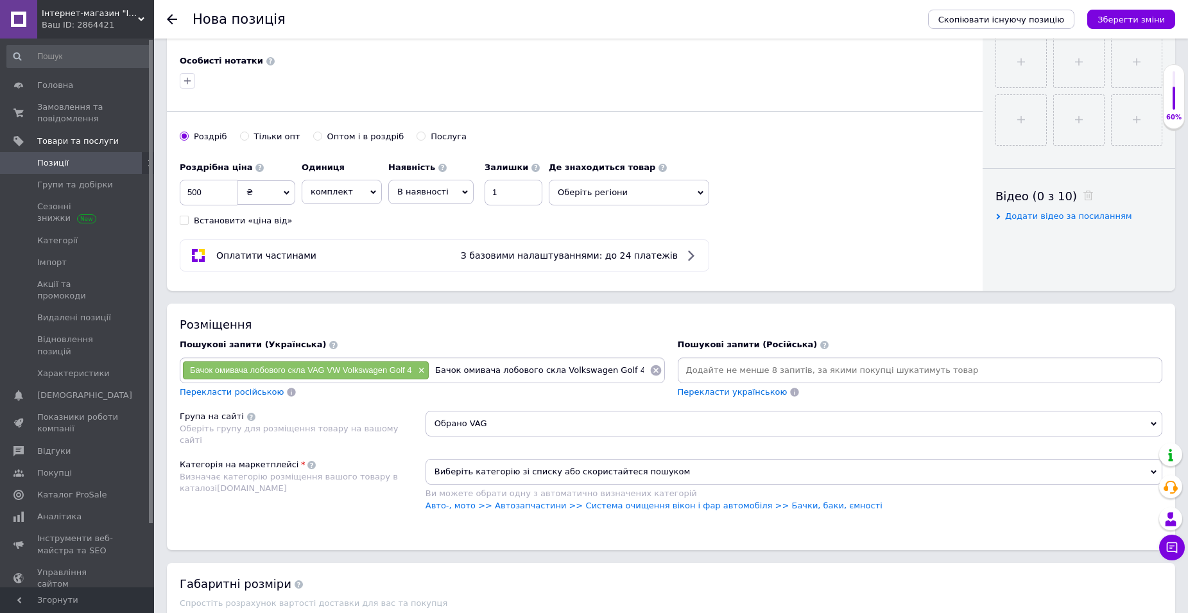
click at [632, 370] on input "Бачок омивача лобового скла Volkswagen Golf 4" at bounding box center [538, 370] width 219 height 19
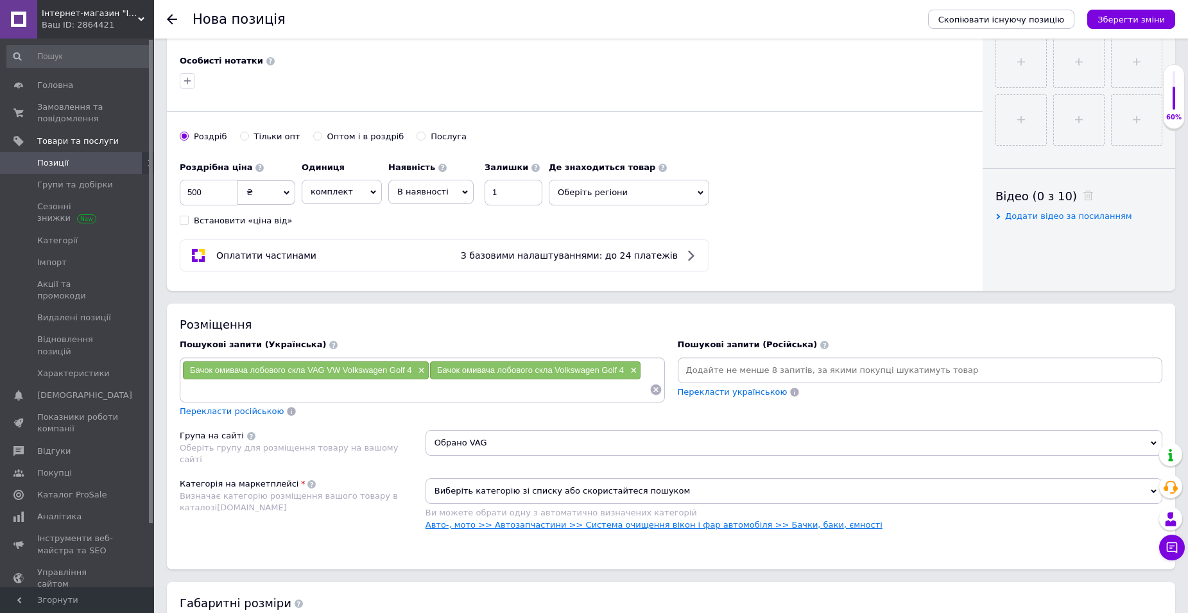
click at [755, 524] on link "Авто-, мото >> Автозапчастини >> Система очищення вікон і фар автомобіля >> Бач…" at bounding box center [654, 525] width 457 height 10
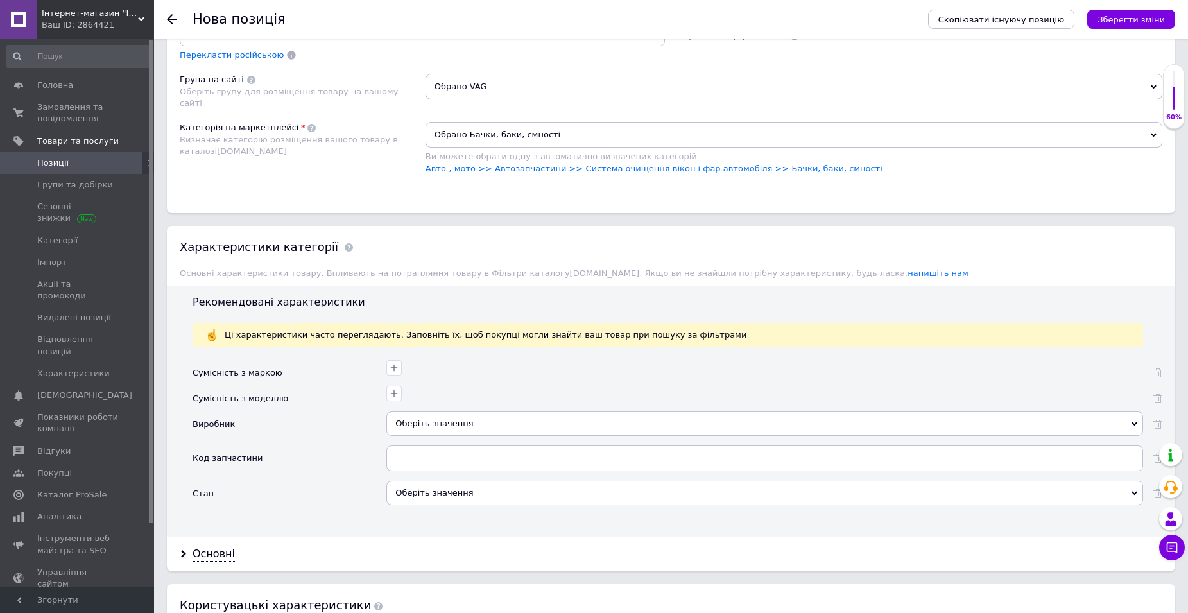
scroll to position [898, 0]
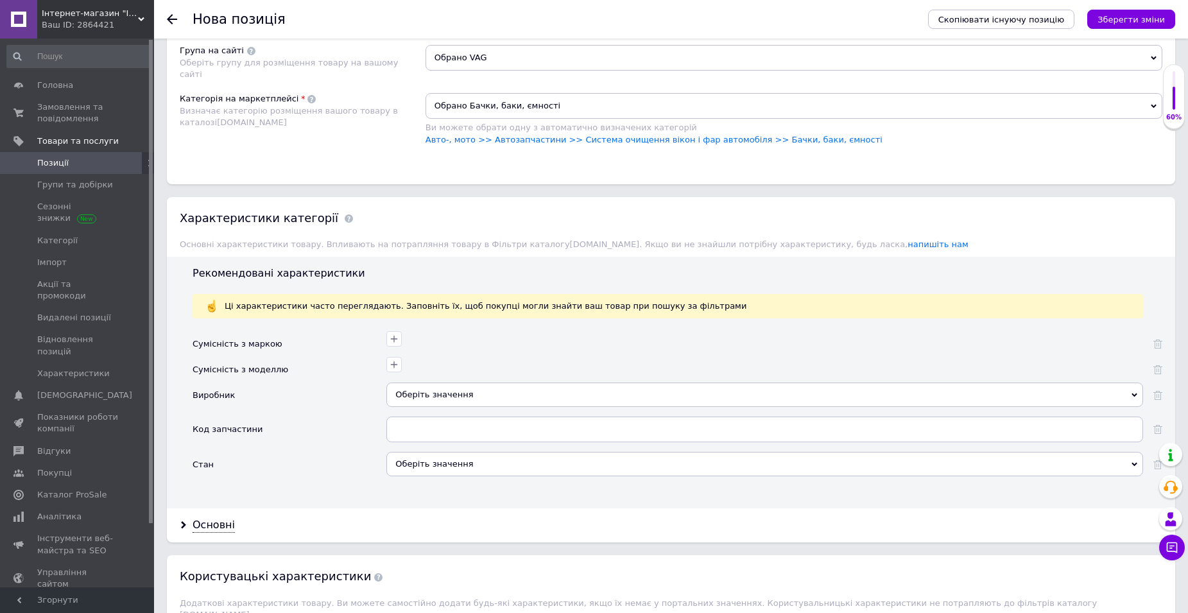
click at [450, 395] on div "Оберіть значення" at bounding box center [764, 395] width 757 height 24
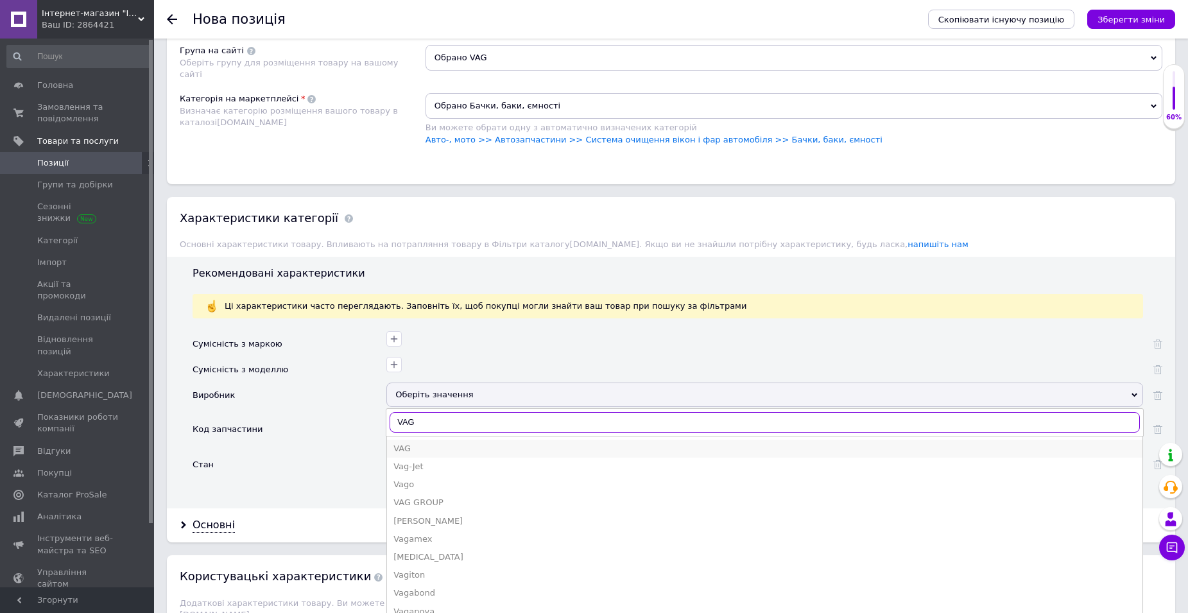
type input "VAG"
click at [406, 449] on div "VAG" at bounding box center [764, 449] width 743 height 12
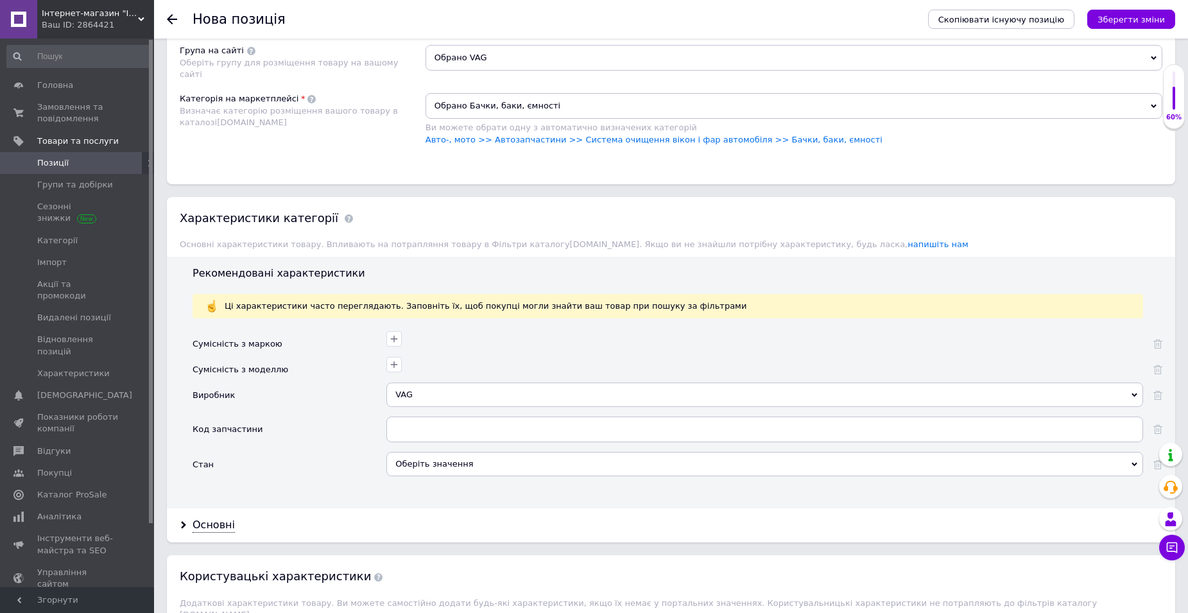
click at [427, 463] on div "Оберіть значення" at bounding box center [764, 464] width 757 height 24
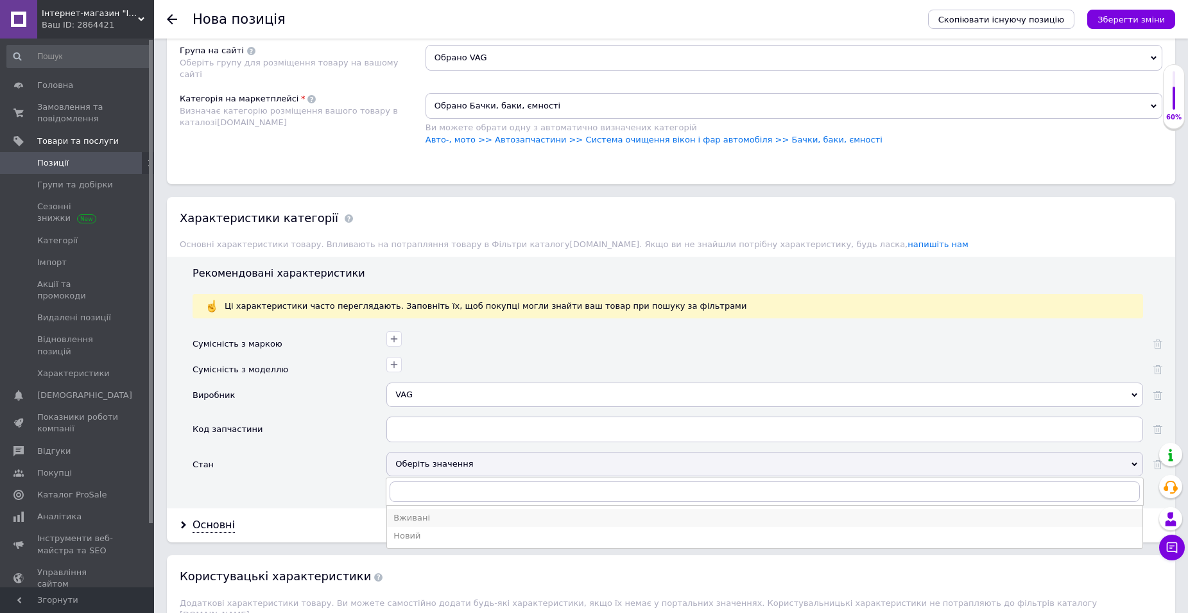
click at [417, 519] on div "Вживані" at bounding box center [764, 518] width 743 height 12
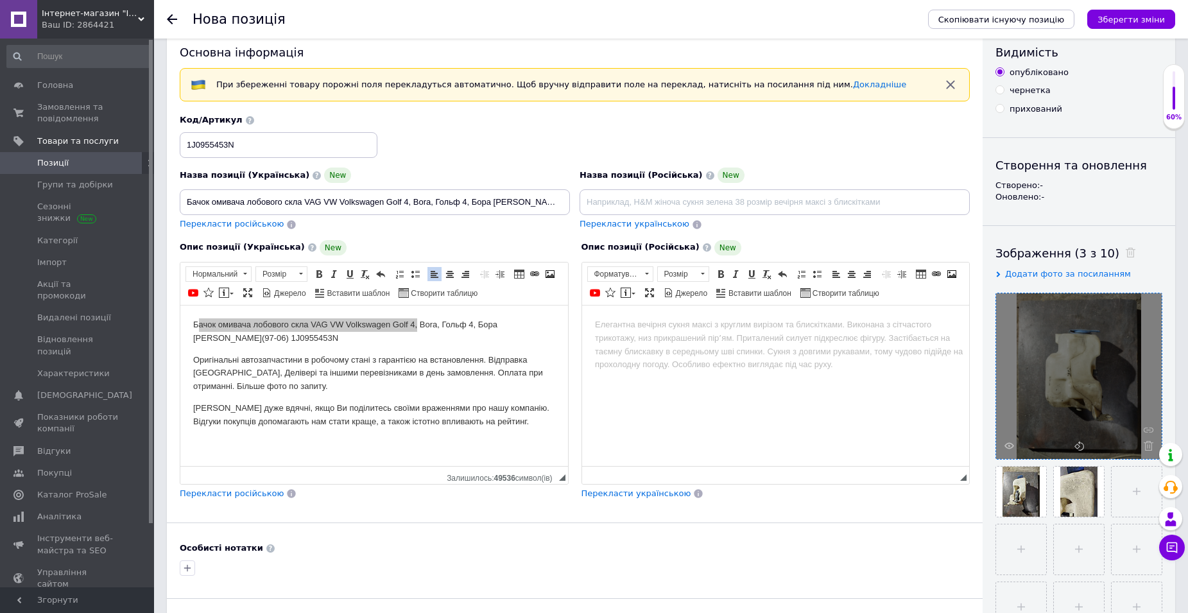
scroll to position [0, 0]
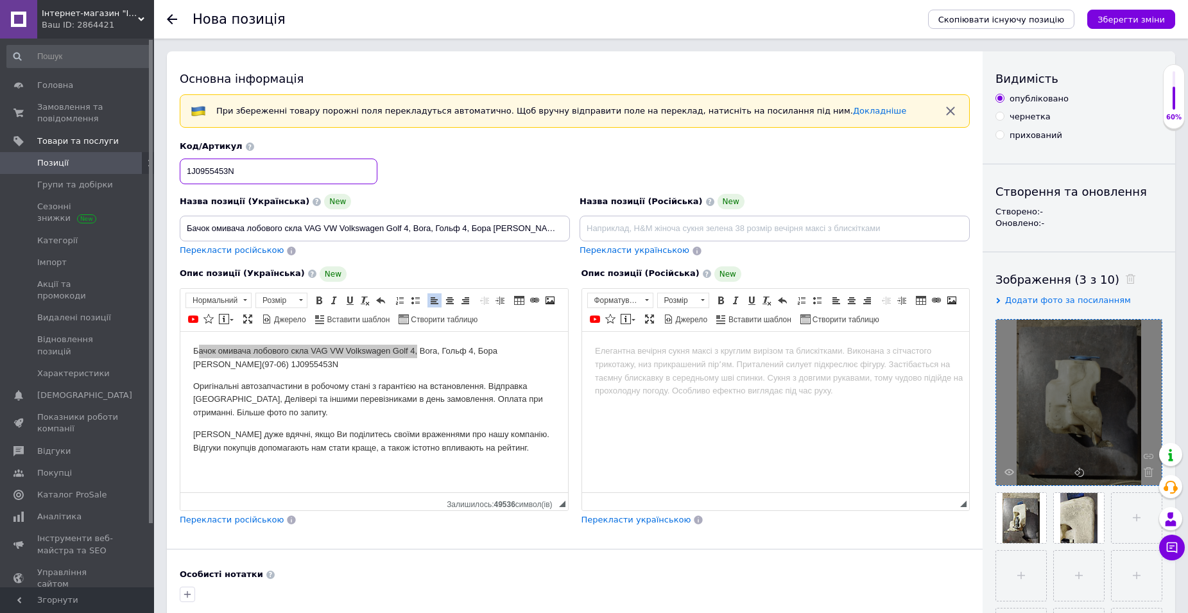
drag, startPoint x: 245, startPoint y: 171, endPoint x: 155, endPoint y: 171, distance: 89.2
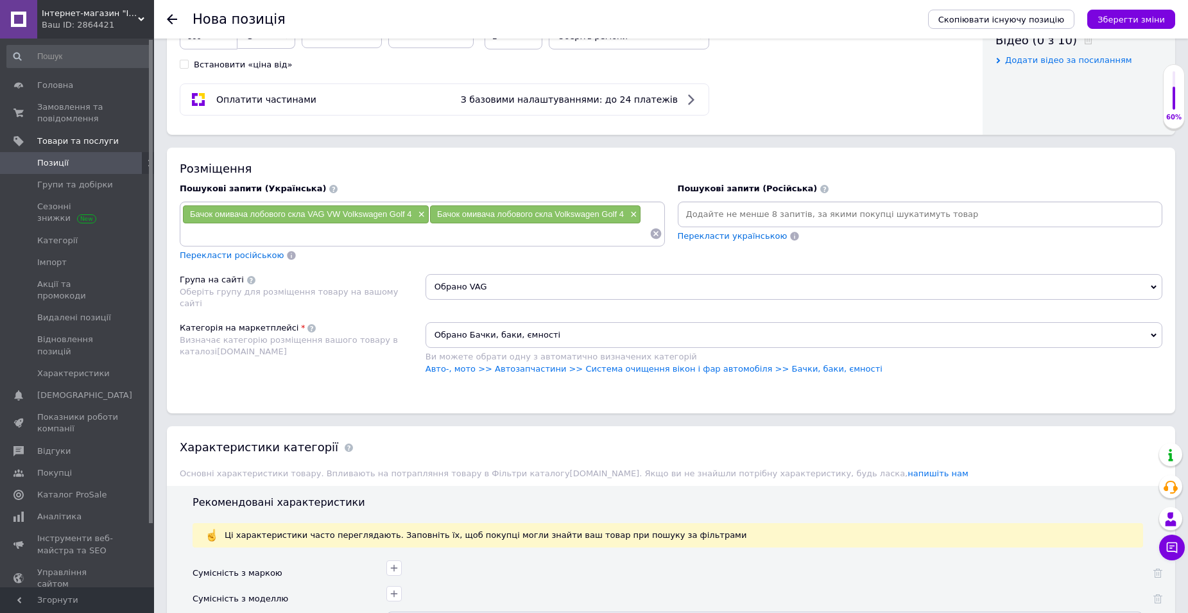
scroll to position [834, 0]
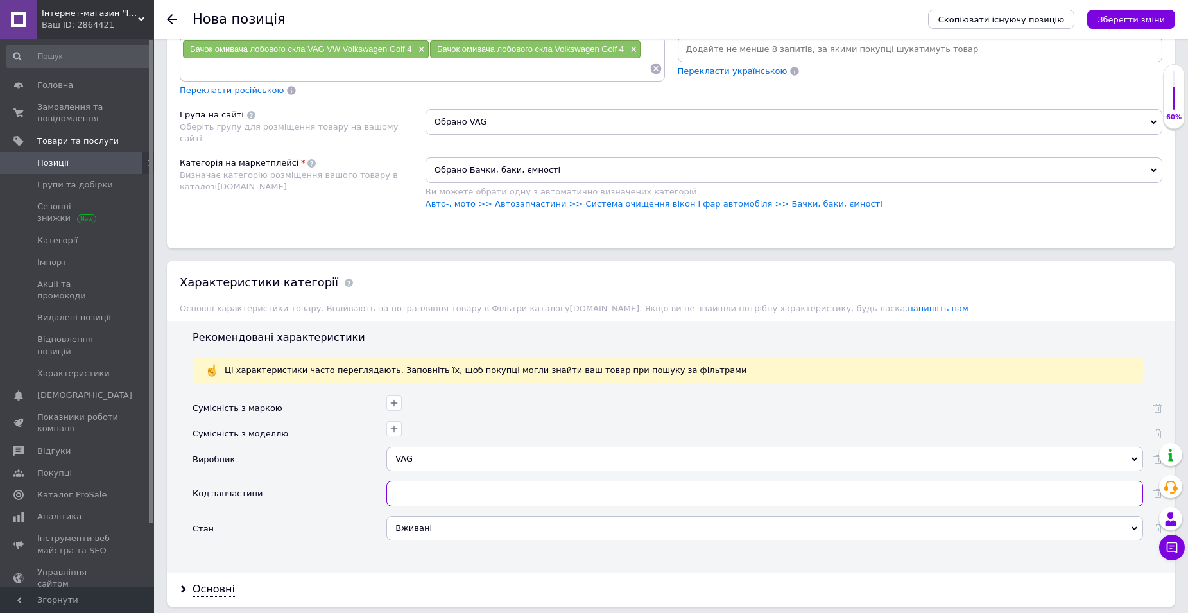
click at [409, 490] on input "text" at bounding box center [764, 494] width 757 height 26
paste input "1J0955453N"
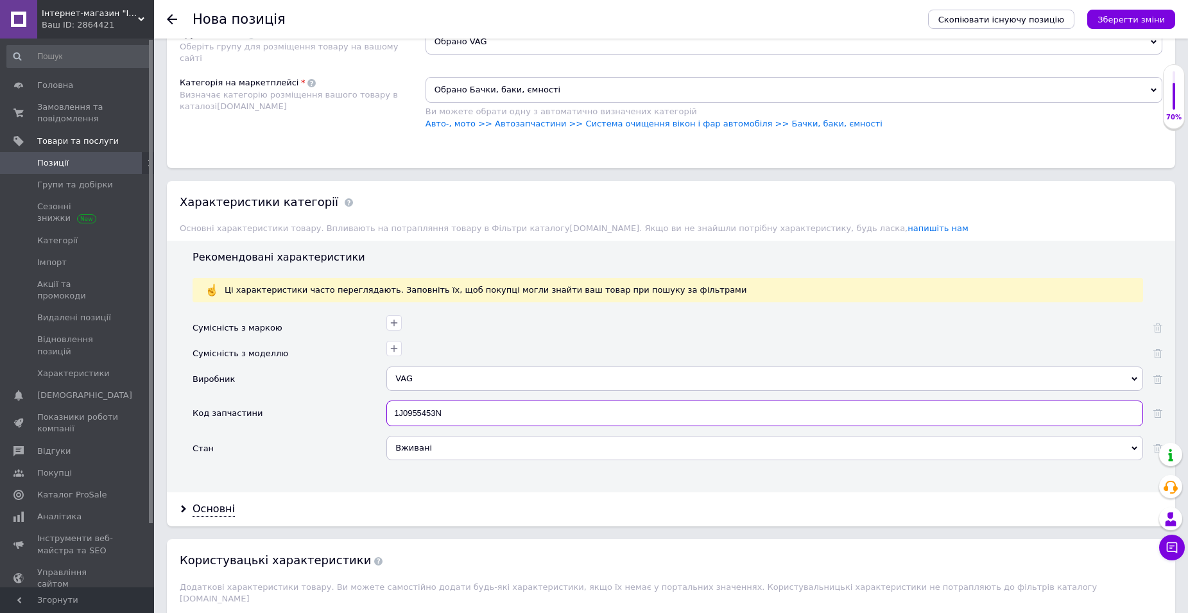
scroll to position [1091, 0]
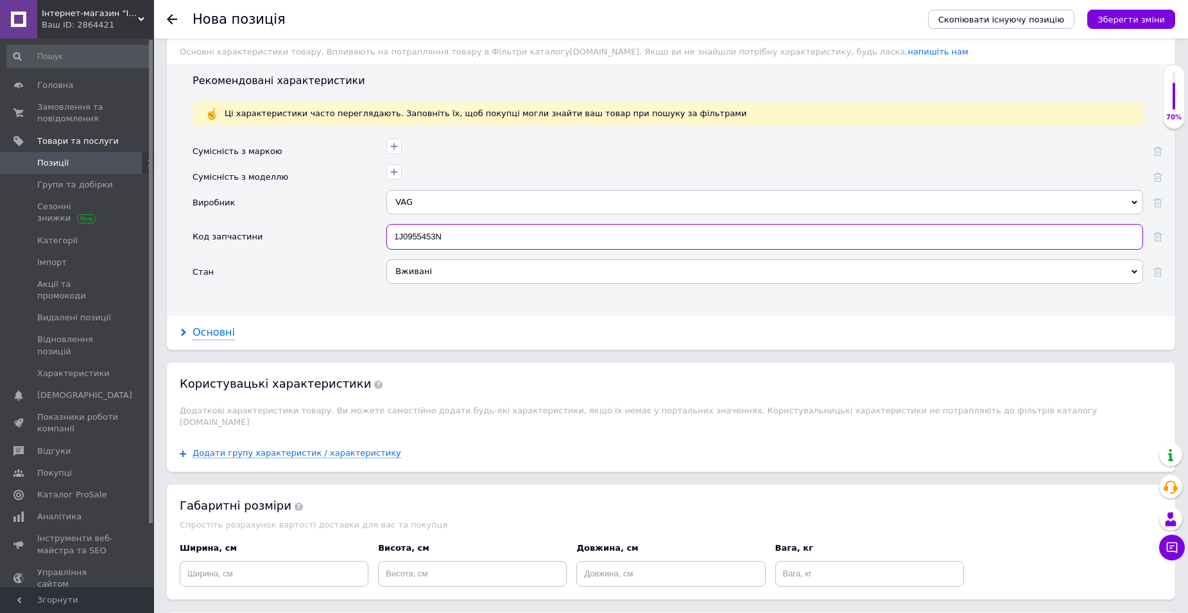
type input "1J0955453N"
click at [222, 329] on div "Основні" at bounding box center [214, 332] width 42 height 15
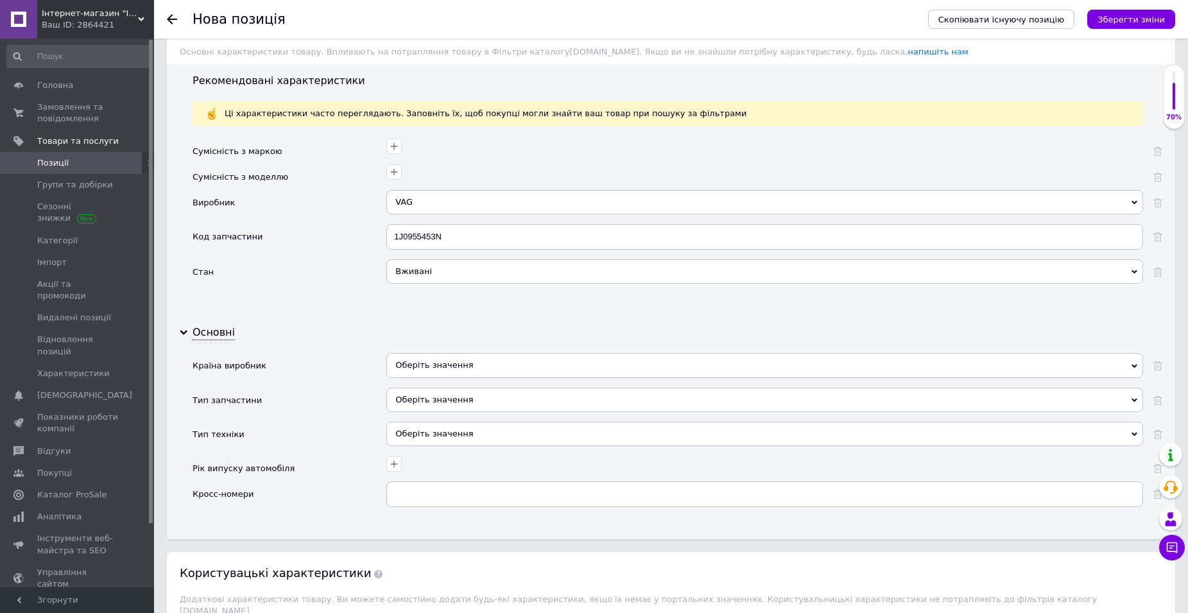
click at [431, 365] on div "Оберіть значення" at bounding box center [764, 365] width 757 height 24
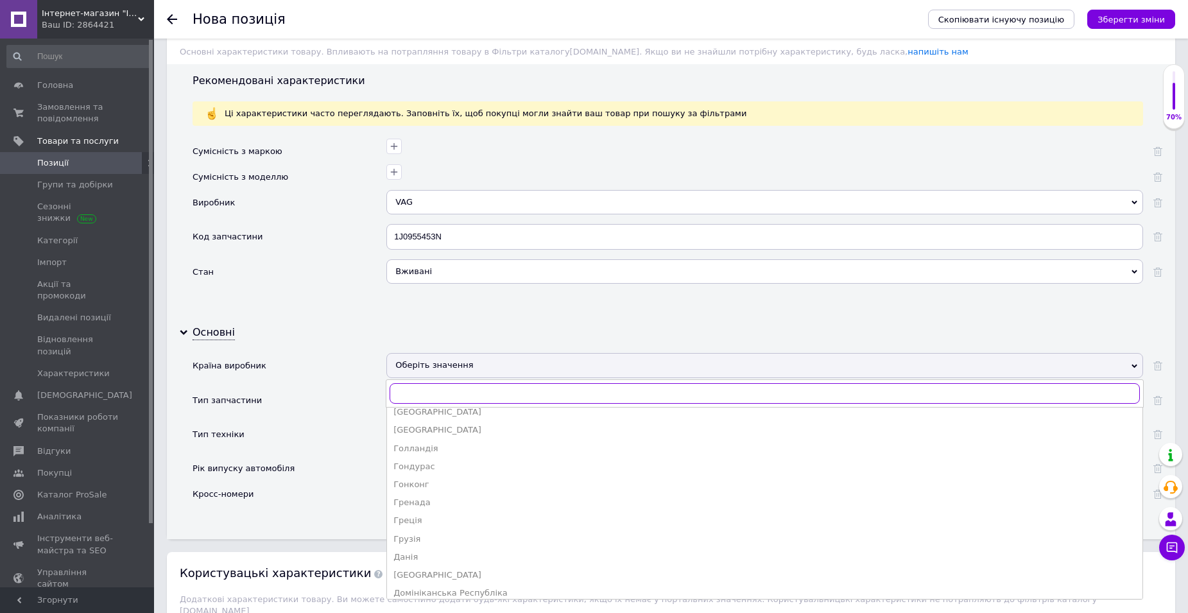
scroll to position [642, 0]
click at [419, 427] on div "Німеччина" at bounding box center [764, 429] width 743 height 12
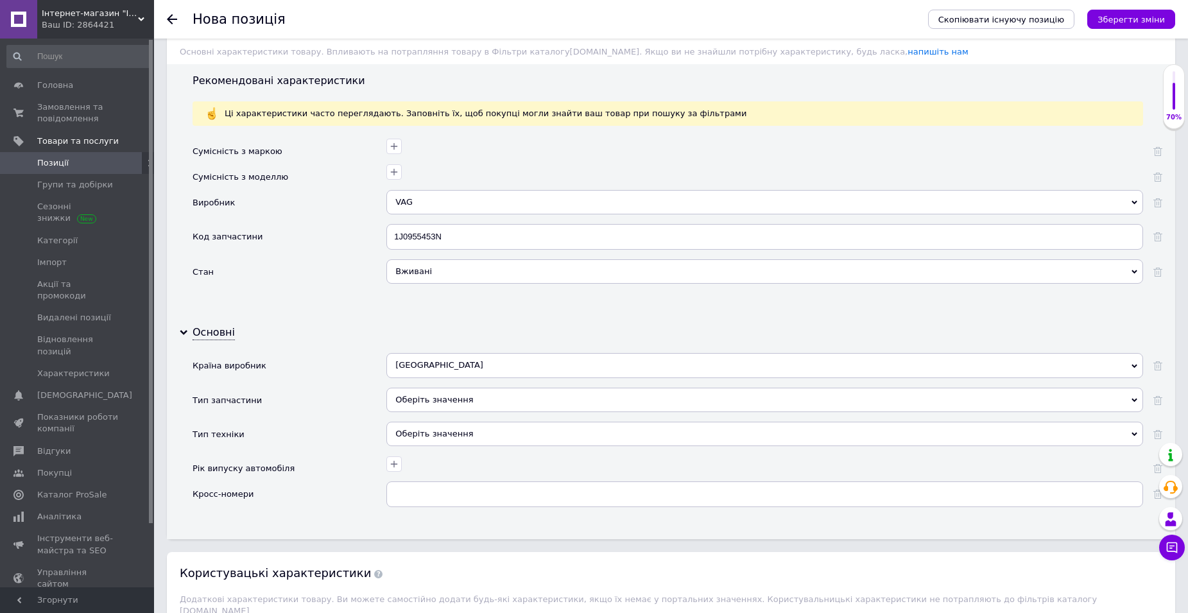
click at [426, 403] on div "Оберіть значення" at bounding box center [764, 400] width 757 height 24
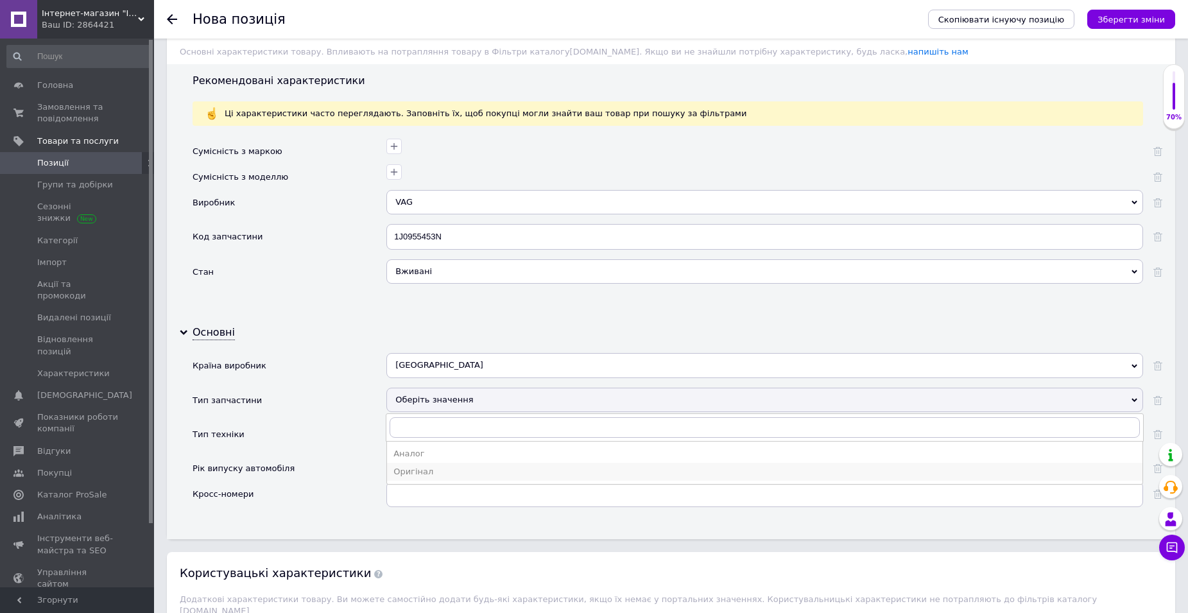
click at [427, 469] on div "Оригінал" at bounding box center [764, 472] width 743 height 12
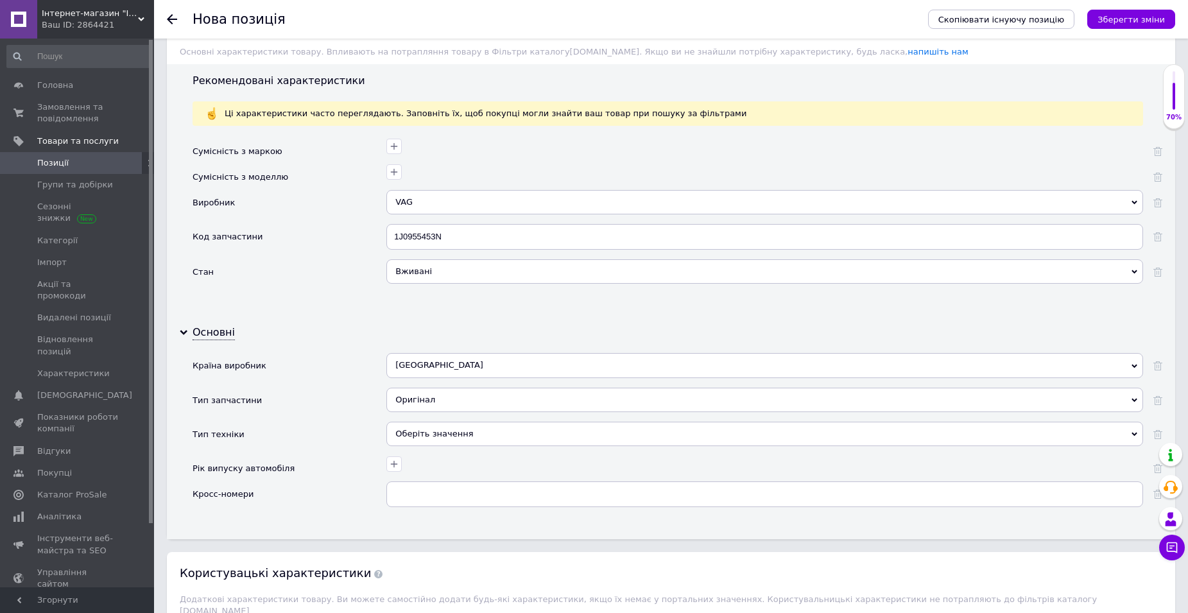
click at [431, 436] on div "Оберіть значення" at bounding box center [764, 434] width 757 height 24
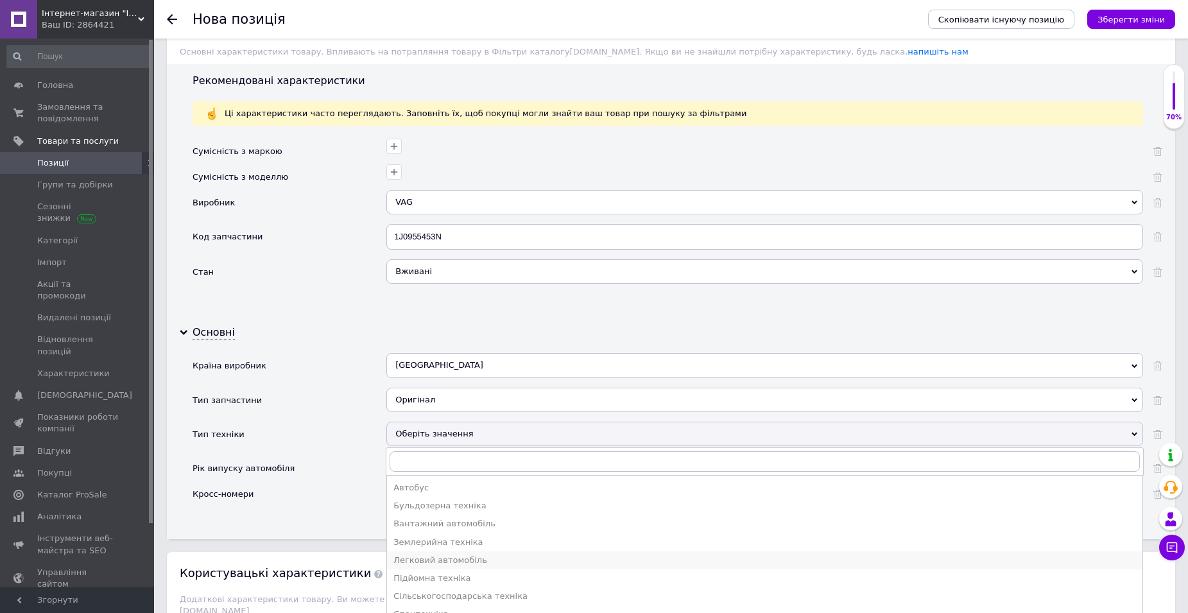
click at [429, 560] on div "Легковий автомобіль" at bounding box center [764, 561] width 743 height 12
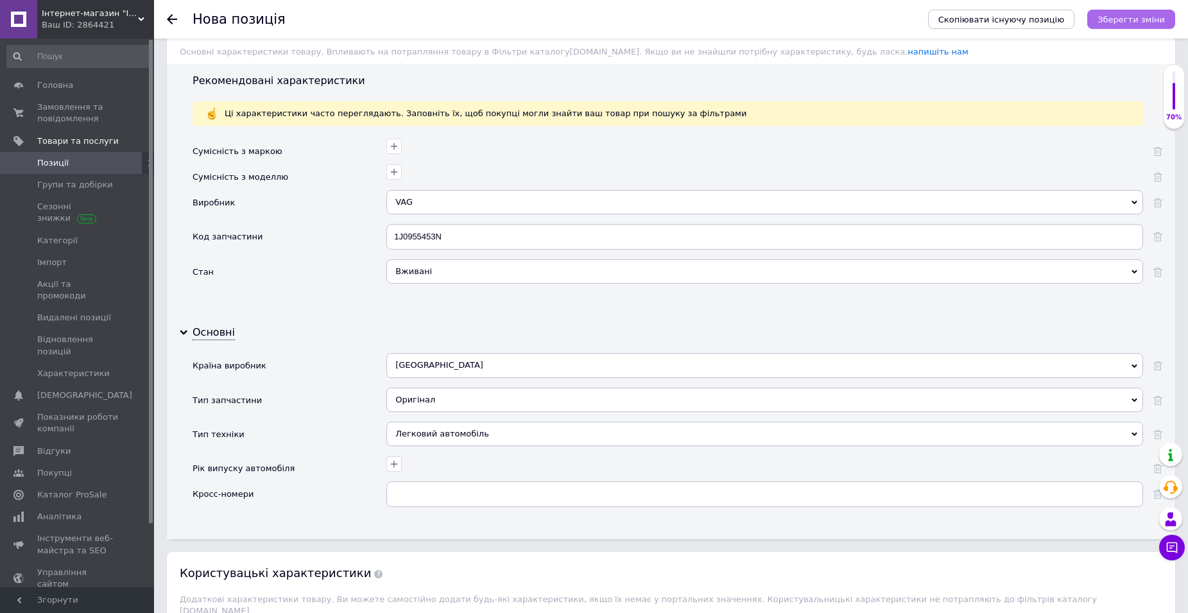
click at [1134, 21] on icon "Зберегти зміни" at bounding box center [1130, 20] width 67 height 10
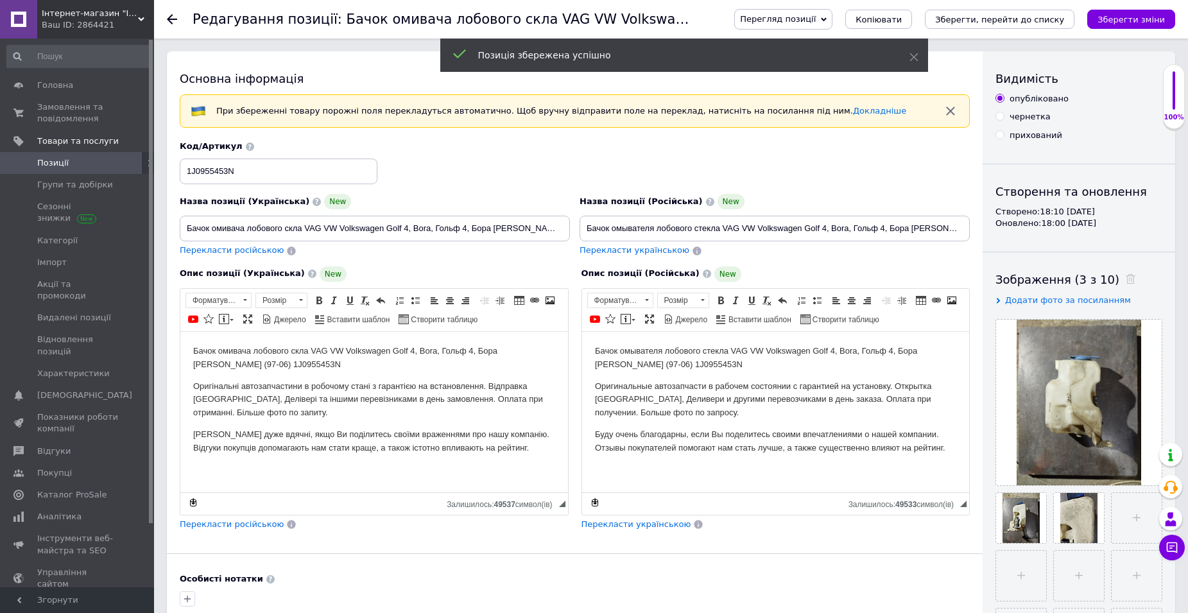
click at [47, 159] on span "Позиції" at bounding box center [52, 163] width 31 height 12
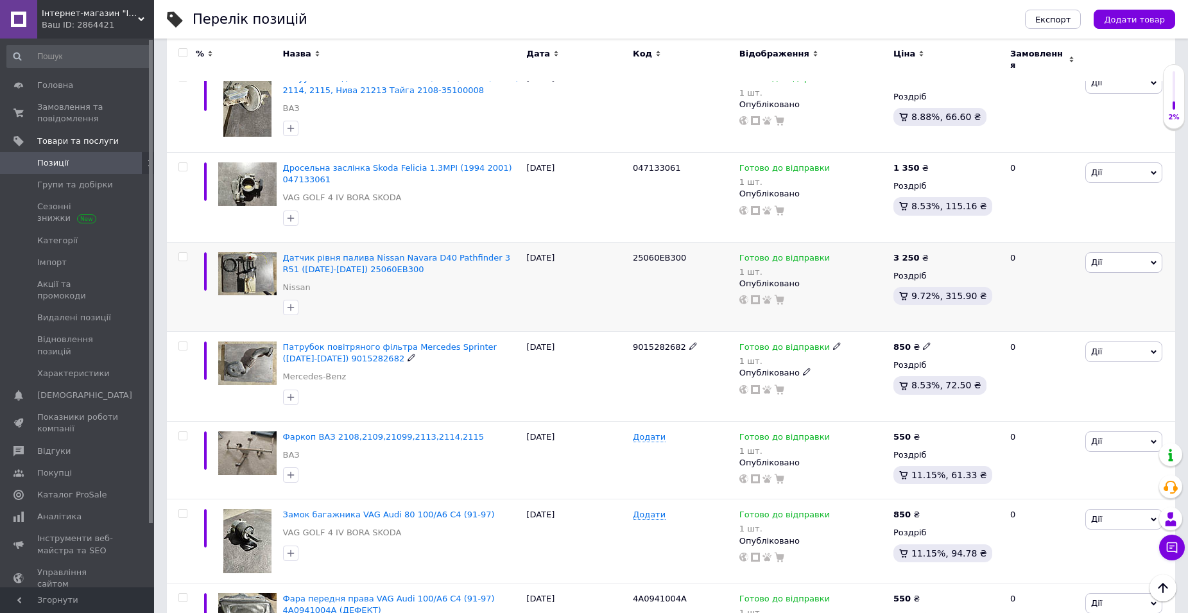
scroll to position [1450, 0]
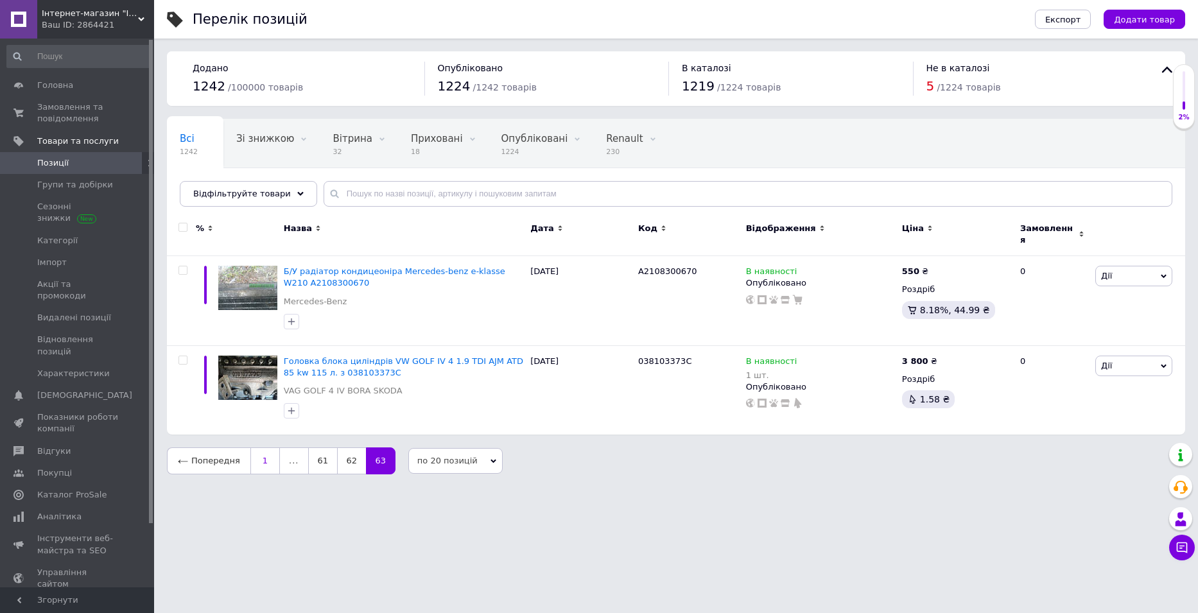
click at [257, 453] on link "1" at bounding box center [265, 460] width 30 height 27
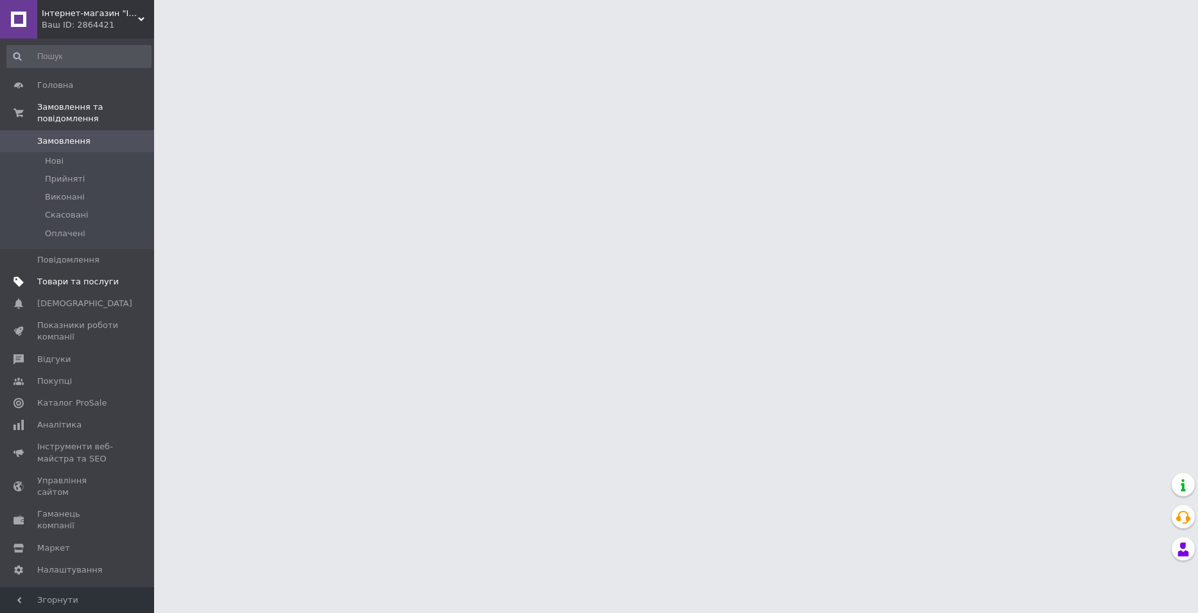
click at [99, 276] on span "Товари та послуги" at bounding box center [78, 282] width 82 height 12
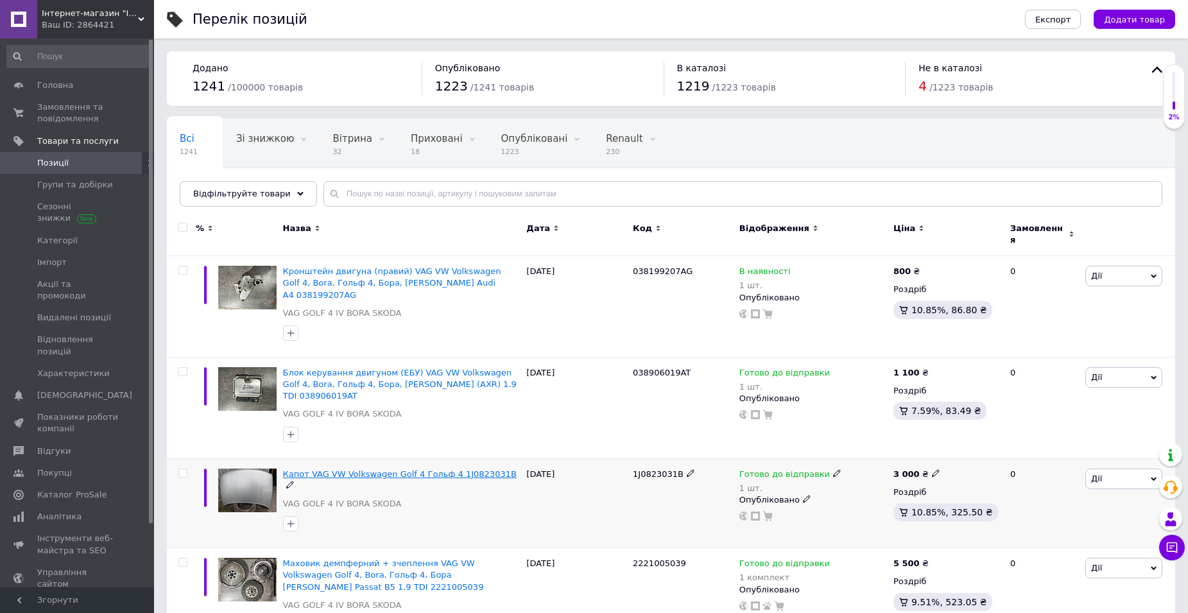
click at [425, 469] on span "Капот VAG VW Volkswagen Golf 4 Гольф 4 1J0823031B" at bounding box center [400, 474] width 234 height 10
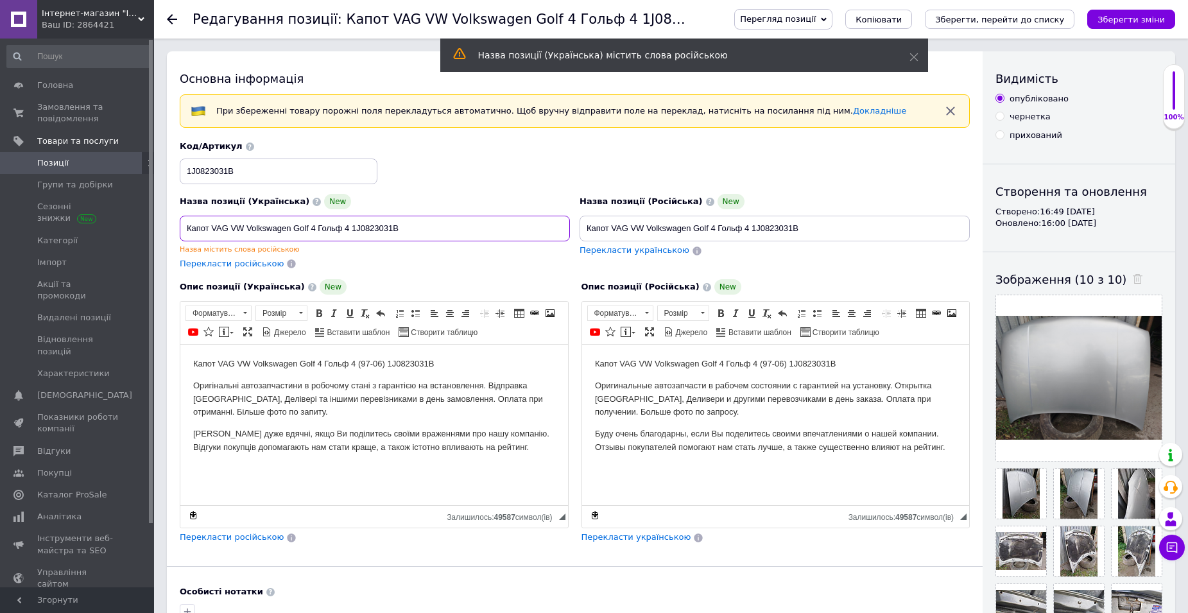
drag, startPoint x: 214, startPoint y: 228, endPoint x: 350, endPoint y: 228, distance: 136.1
click at [350, 228] on input "Капот VAG VW Volkswagen Golf 4 Гольф 4 1J0823031B" at bounding box center [375, 229] width 390 height 26
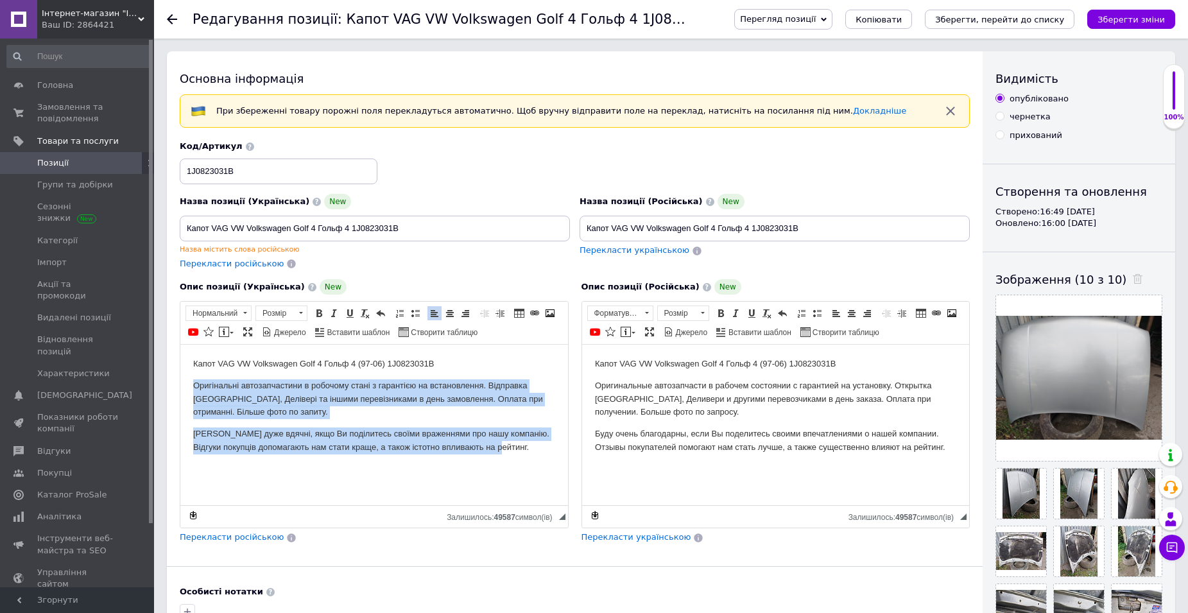
drag, startPoint x: 192, startPoint y: 384, endPoint x: 533, endPoint y: 473, distance: 352.1
click at [533, 467] on html "Капот VAG VW Volkswagen Golf 4 Гольф 4 (97-06) 1J0823031B Оригінальні автозапча…" at bounding box center [374, 406] width 388 height 123
copy body "Оригінальні автозапчастини в робочому стані з гарантією на встановлення. Відпра…"
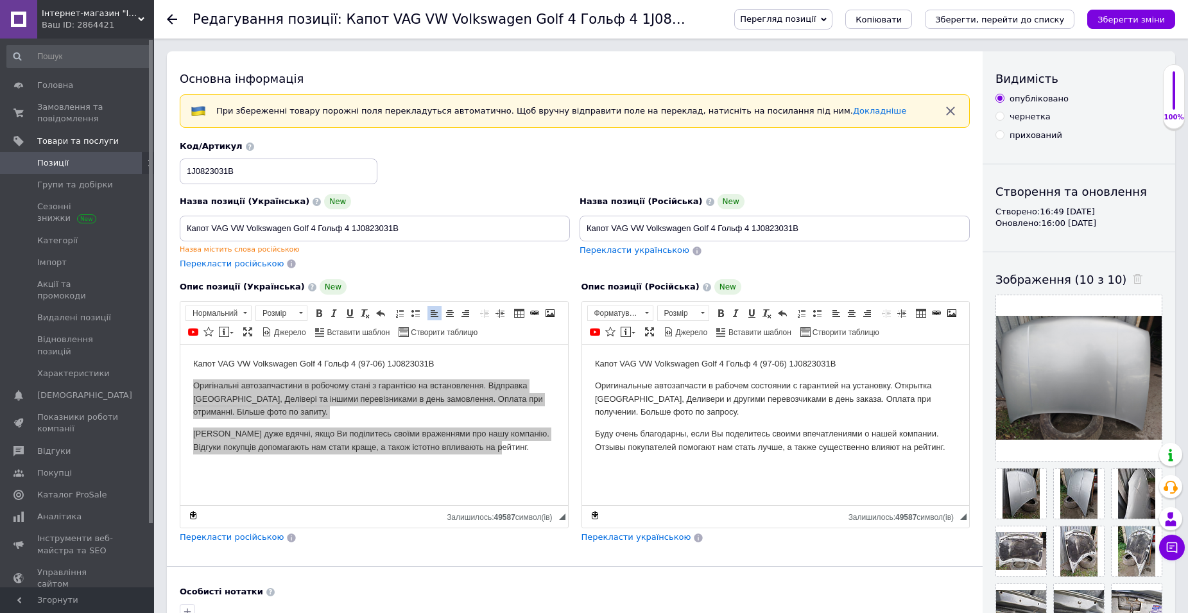
click at [171, 16] on use at bounding box center [172, 19] width 10 height 10
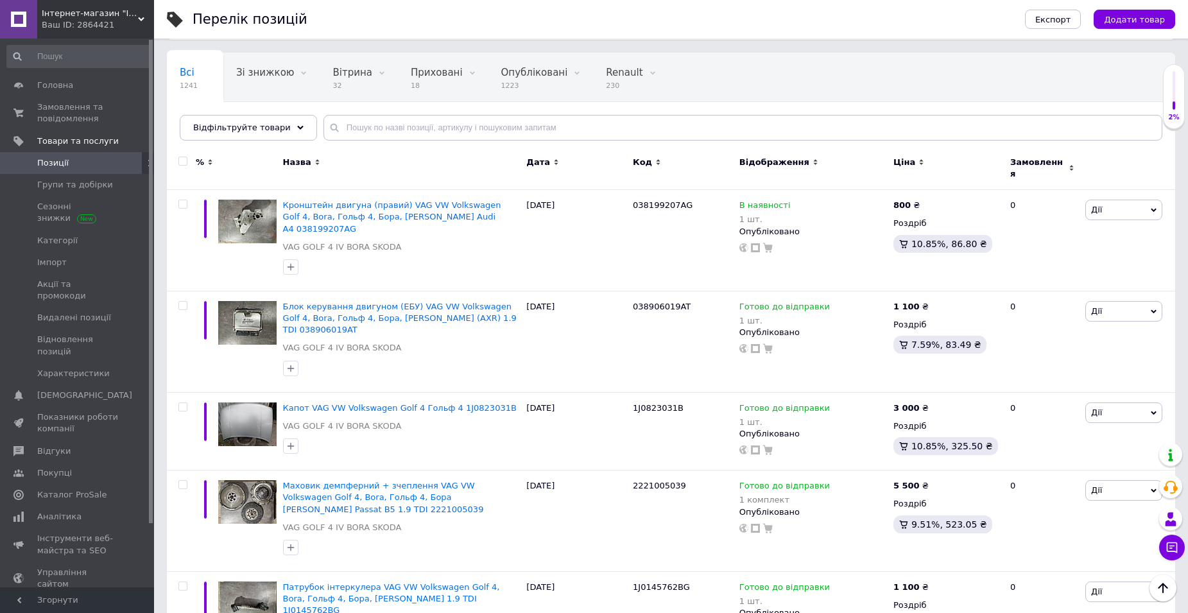
scroll to position [64, 0]
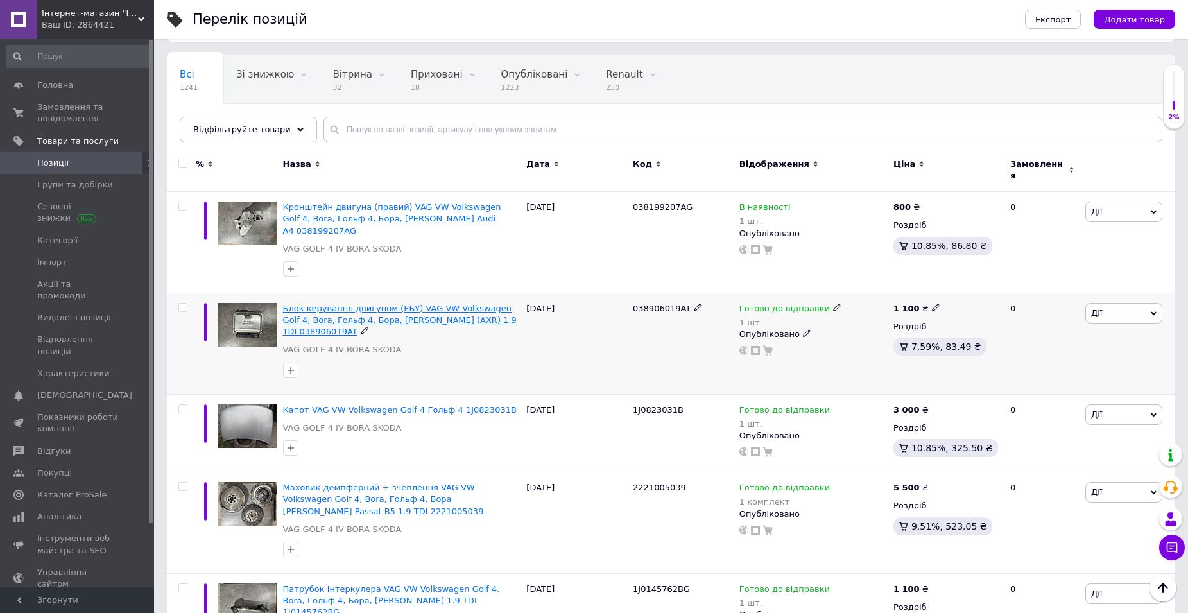
click at [464, 304] on span "Блок керування двигуном (ЕБУ) VAG VW Volkswagen Golf 4, Bora, Гольф 4, Бора, [P…" at bounding box center [400, 320] width 234 height 33
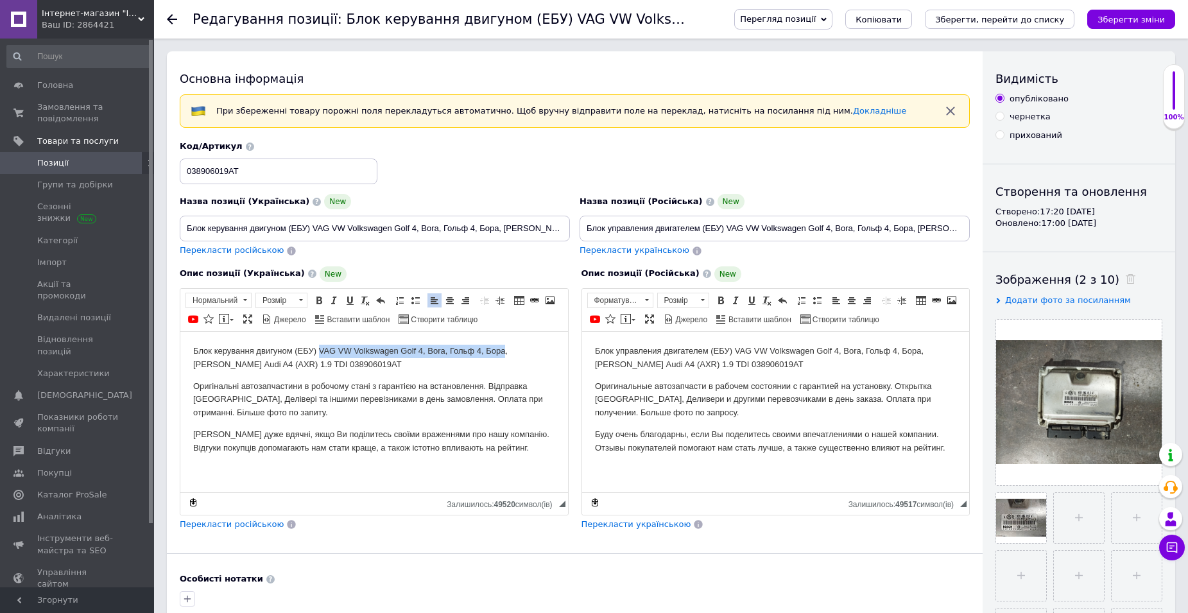
drag, startPoint x: 318, startPoint y: 348, endPoint x: 504, endPoint y: 346, distance: 186.1
click at [504, 346] on p "Блок керування двигуном (ЕБУ) VAG VW Volkswagen Golf 4, Bora, Гольф 4, Бора, Sk…" at bounding box center [374, 357] width 362 height 27
copy p "VAG VW Volkswagen Golf 4, Bora, Гольф 4, Бора"
click at [531, 373] on body "Блок керування двигуном (ЕБУ) VAG VW Volkswagen Golf 4, Bora, Гольф 4, Бора, Sk…" at bounding box center [374, 399] width 362 height 110
drag, startPoint x: 512, startPoint y: 348, endPoint x: 221, endPoint y: 369, distance: 291.5
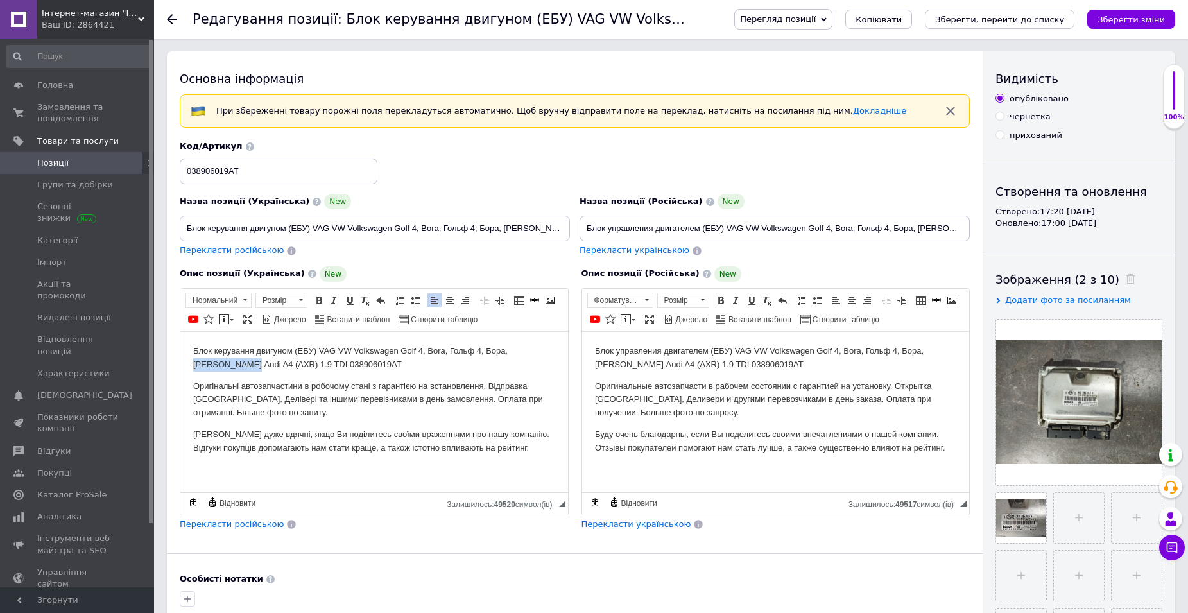
click at [221, 369] on p "Блок керування двигуном (ЕБУ) VAG VW Volkswagen Golf 4, Bora, Гольф 4, Бора, Sk…" at bounding box center [374, 357] width 362 height 27
copy p "Skoda Octavia"
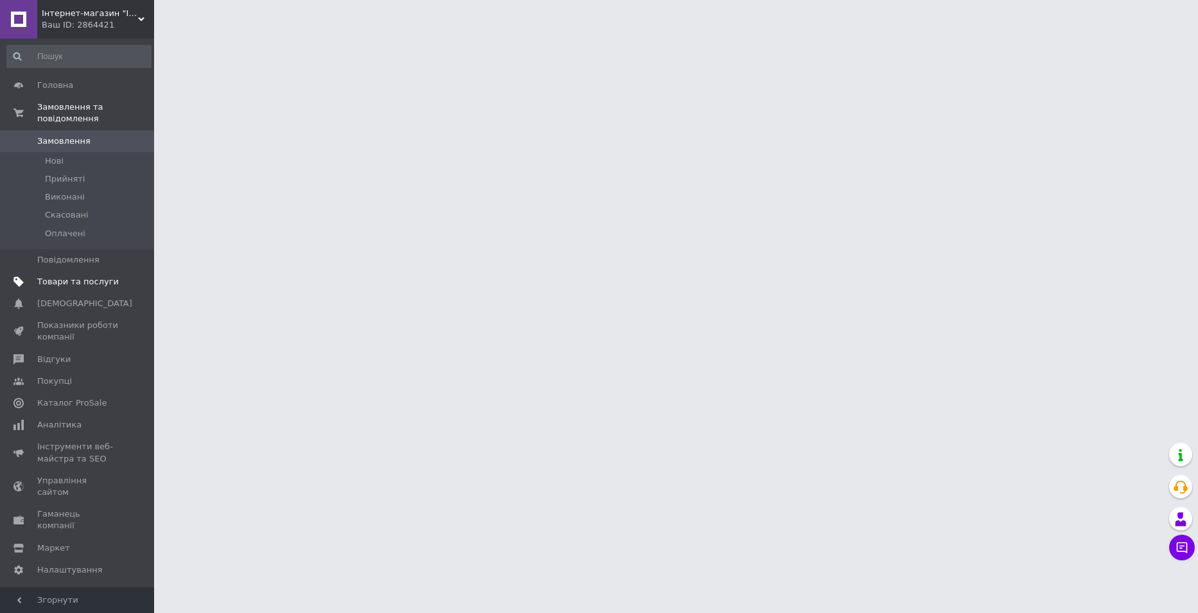
click at [73, 276] on span "Товари та послуги" at bounding box center [78, 282] width 82 height 12
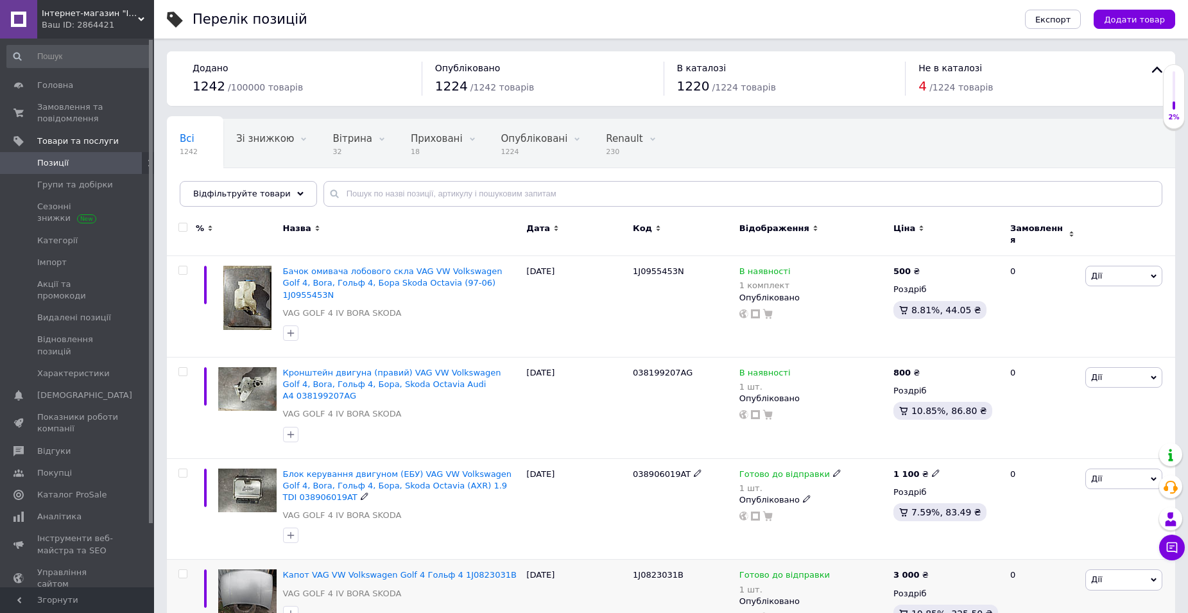
scroll to position [257, 0]
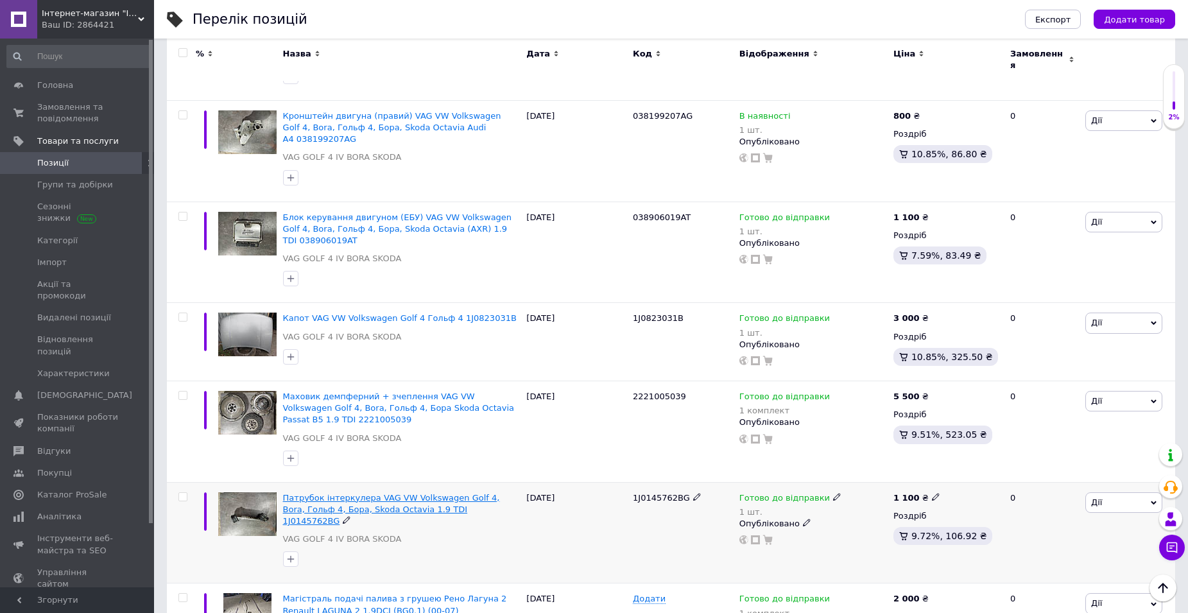
click at [470, 493] on span "Патрубок інтеркулера VAG VW Volkswagen Golf 4, Bora, Гольф 4, Бора, Skoda Octav…" at bounding box center [391, 509] width 217 height 33
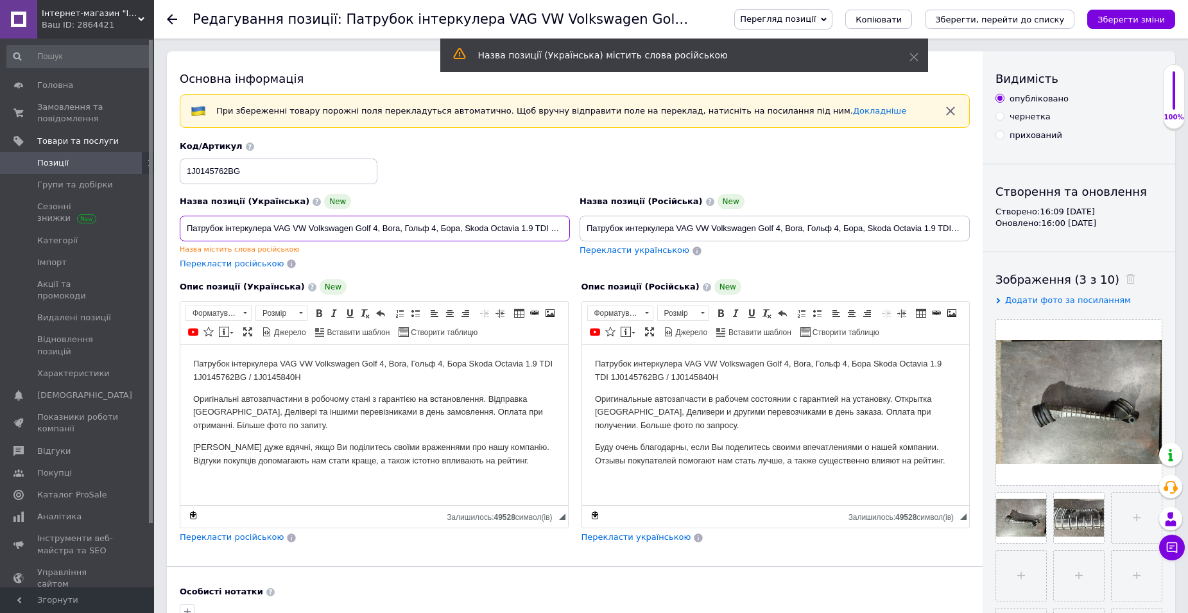
drag, startPoint x: 274, startPoint y: 229, endPoint x: 547, endPoint y: 234, distance: 273.4
click at [547, 234] on input "Патрубок інтеркулера VAG VW Volkswagen Golf 4, Bora, Гольф 4, Бора, Skoda Octav…" at bounding box center [375, 229] width 390 height 26
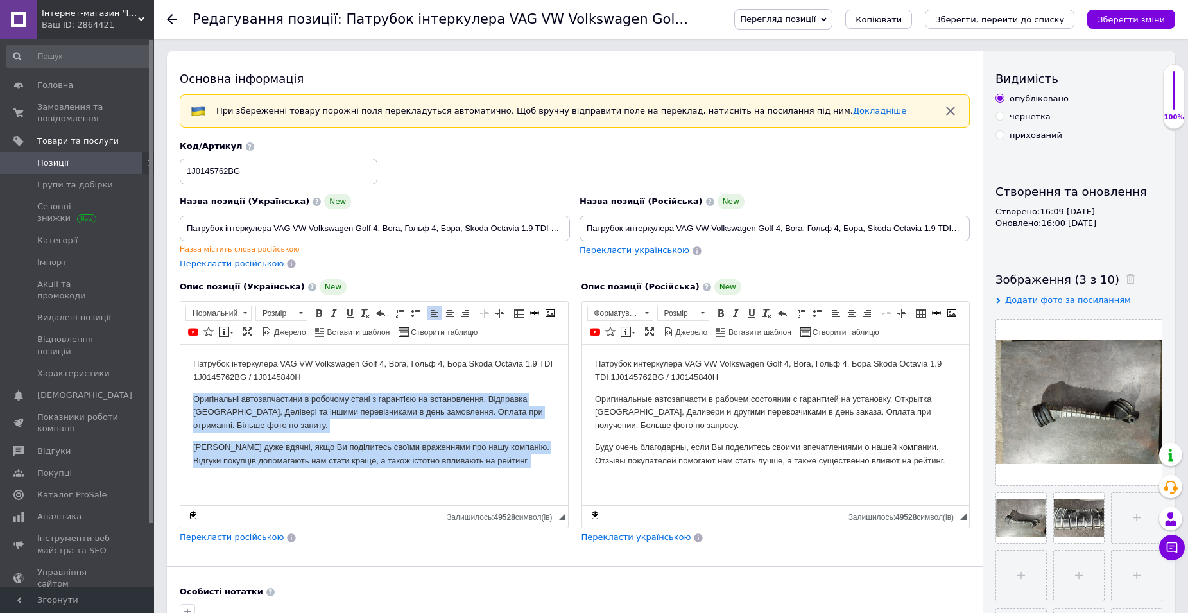
drag, startPoint x: 193, startPoint y: 397, endPoint x: 533, endPoint y: 457, distance: 346.1
click at [522, 476] on html "Патрубок інтеркулера VAG VW Volkswagen Golf 4, Bora, Гольф 4, Бора [PERSON_NAME…" at bounding box center [374, 423] width 388 height 157
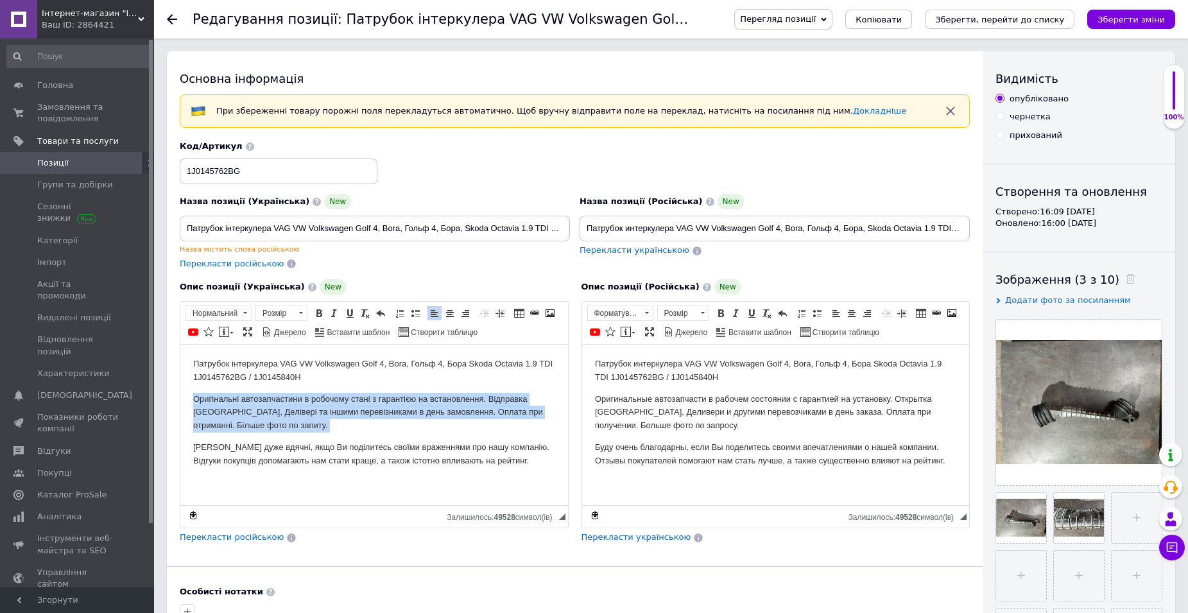
copy p "Оригінальні автозапчастини в робочому стані з гарантією на встановлення. Відпра…"
